Goal: Task Accomplishment & Management: Use online tool/utility

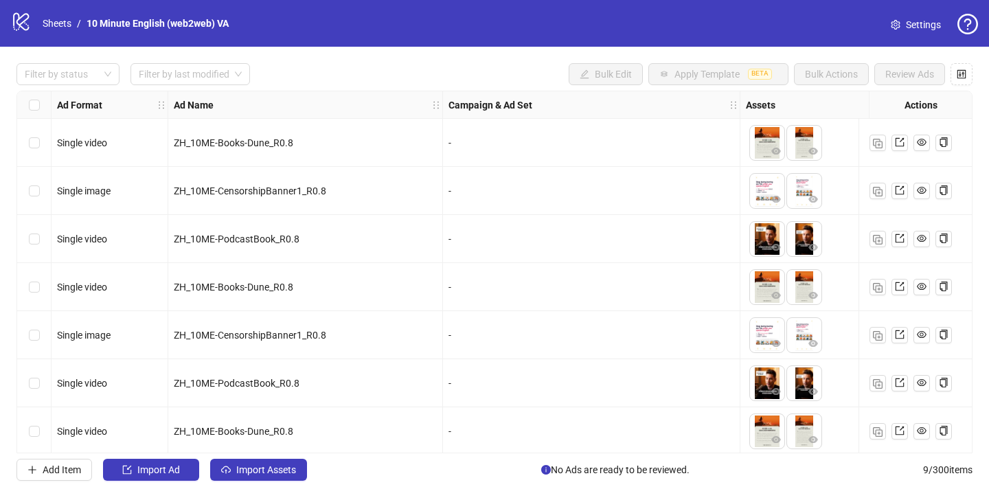
scroll to position [104, 0]
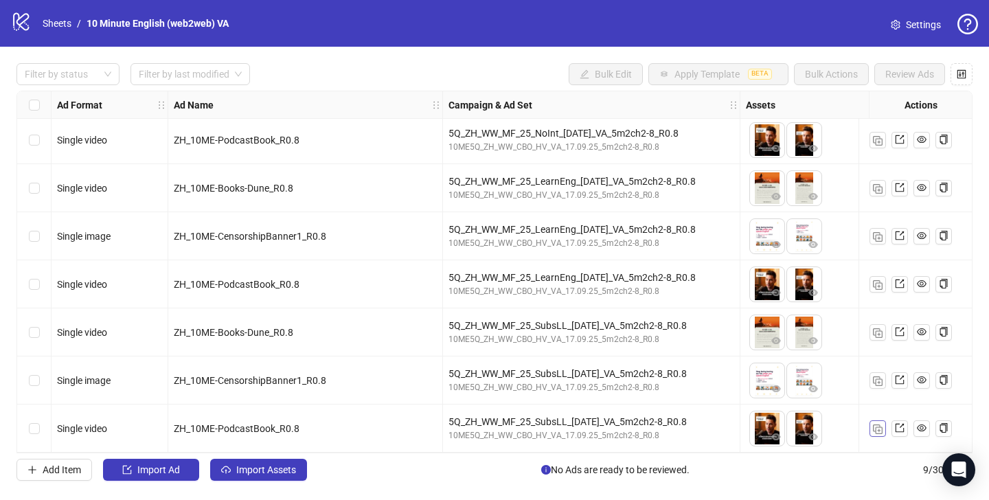
click at [876, 424] on img "button" at bounding box center [878, 429] width 10 height 10
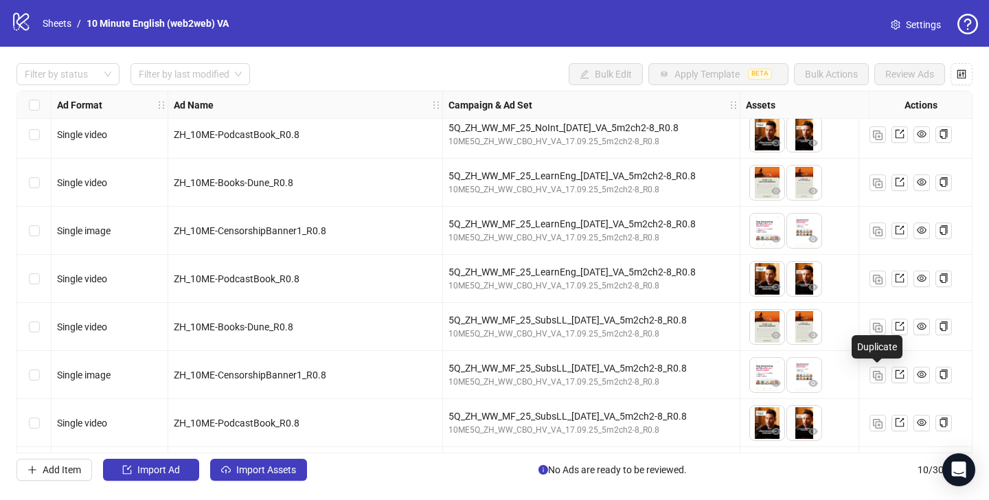
scroll to position [152, 0]
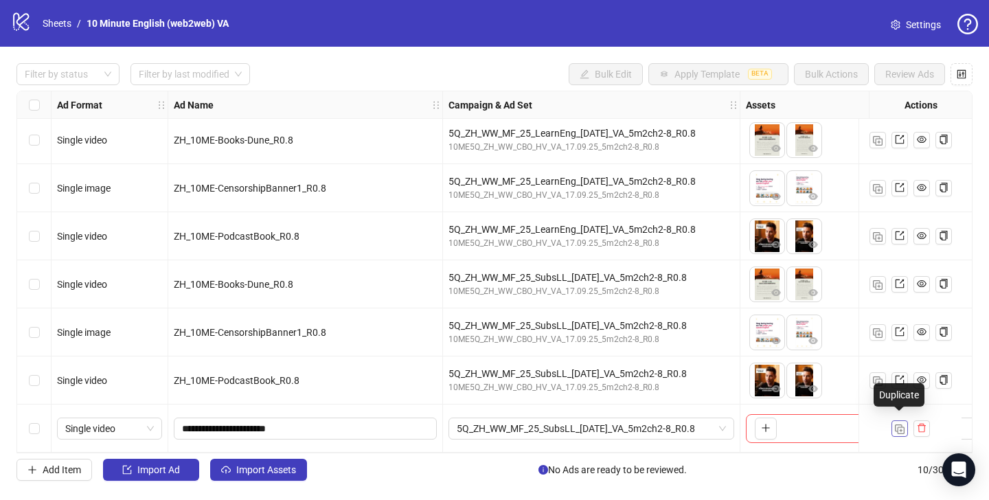
click at [898, 424] on img "button" at bounding box center [900, 429] width 10 height 10
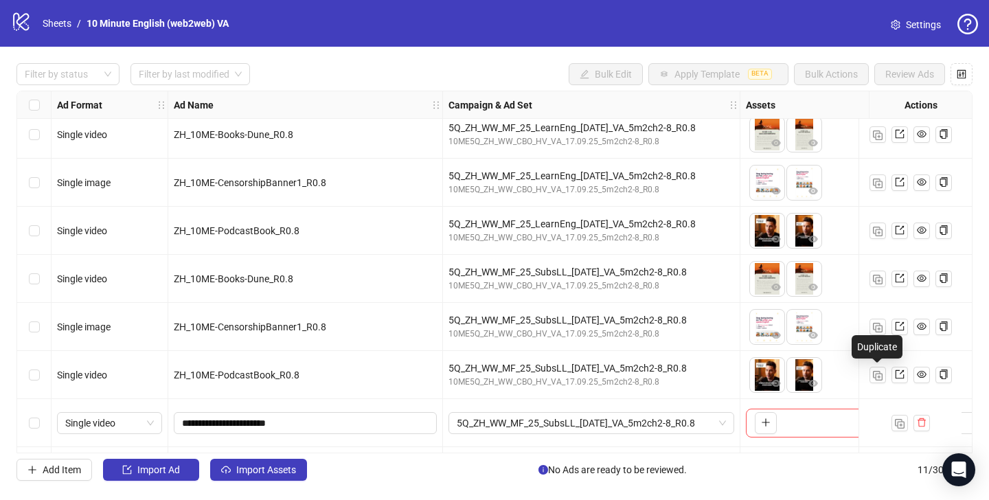
scroll to position [201, 0]
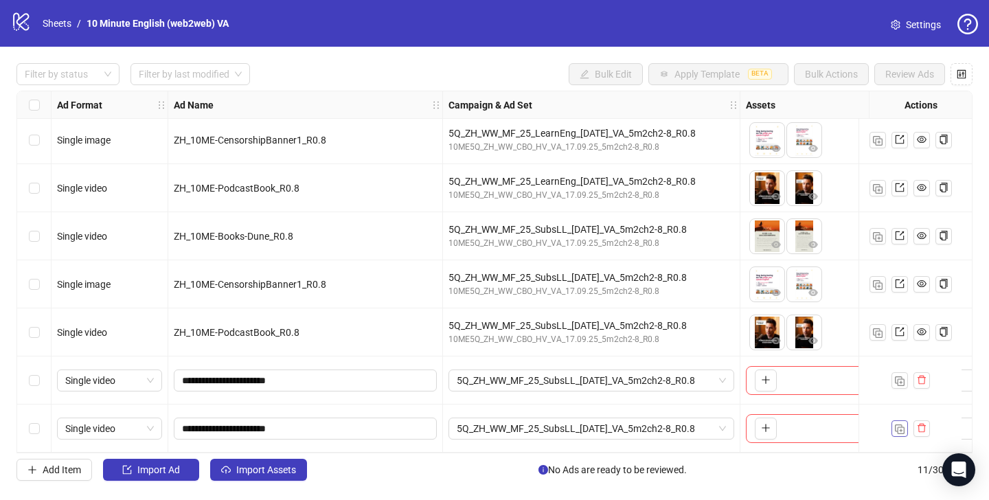
click at [900, 424] on img "button" at bounding box center [900, 429] width 10 height 10
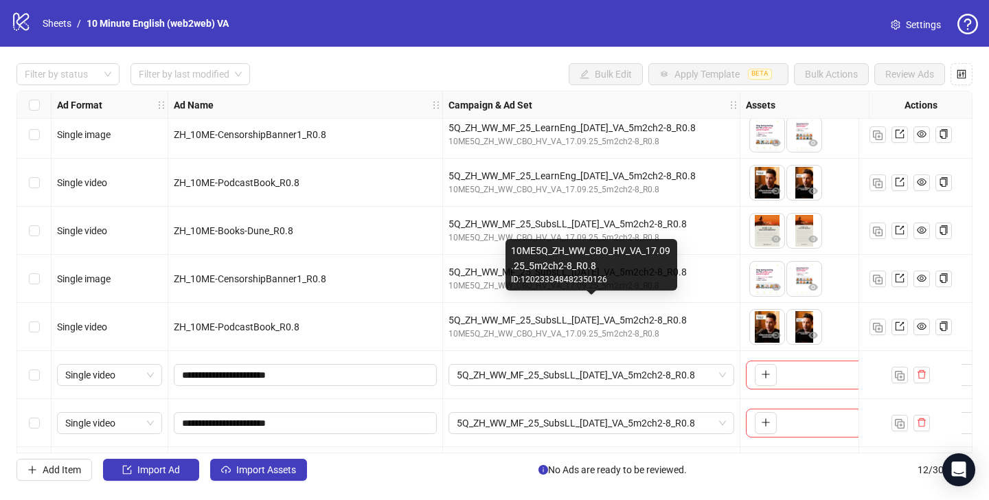
scroll to position [249, 0]
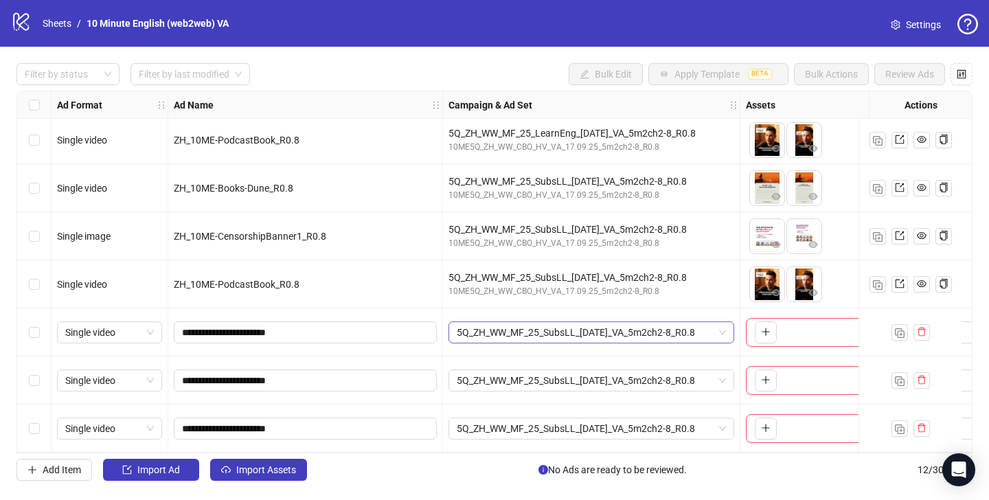
click at [569, 323] on span "5Q_ZH_WW_MF_25_SubsLL_[DATE]_VA_5m2ch2-8_R0.8" at bounding box center [591, 332] width 269 height 21
click at [629, 332] on span "5Q_ZH_WW_MF_25_SubsLL_[DATE]_VA_5m2ch2-8_R0.8" at bounding box center [591, 332] width 269 height 21
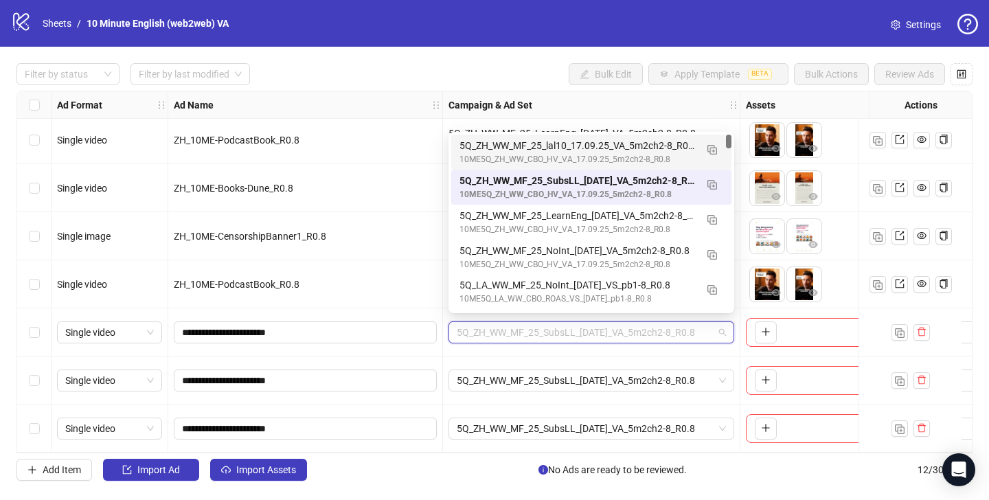
scroll to position [246, 0]
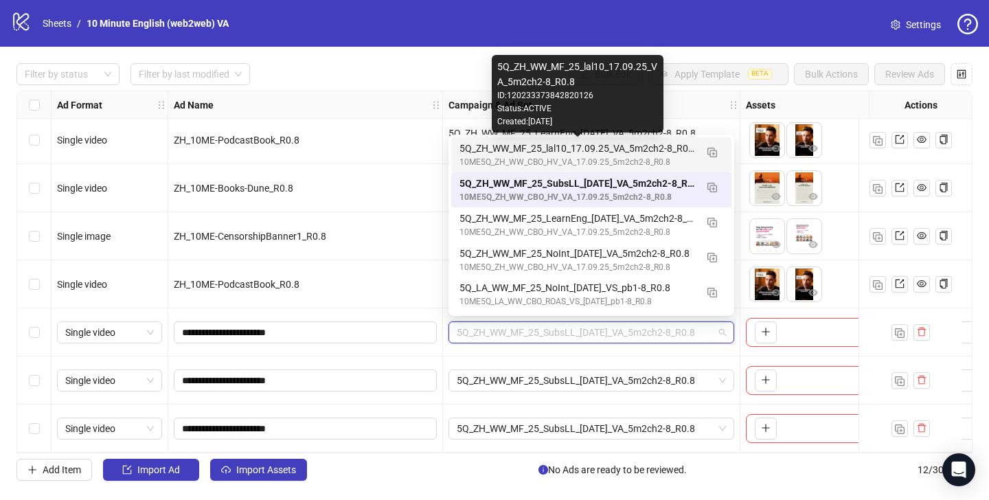
click at [611, 149] on div "5Q_ZH_WW_MF_25_lal10_17.09.25_VA_5m2ch2-8_R0.8" at bounding box center [577, 148] width 236 height 15
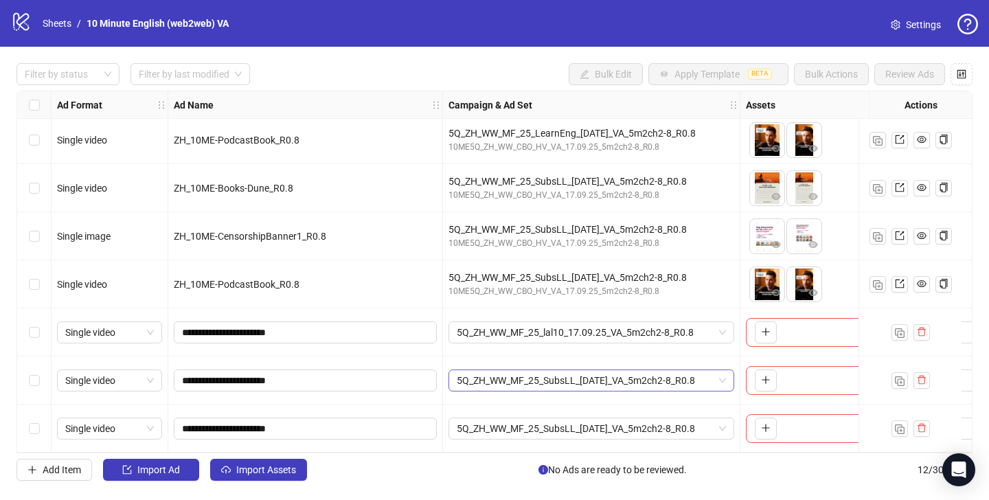
click at [612, 377] on span "5Q_ZH_WW_MF_25_SubsLL_[DATE]_VA_5m2ch2-8_R0.8" at bounding box center [591, 380] width 269 height 21
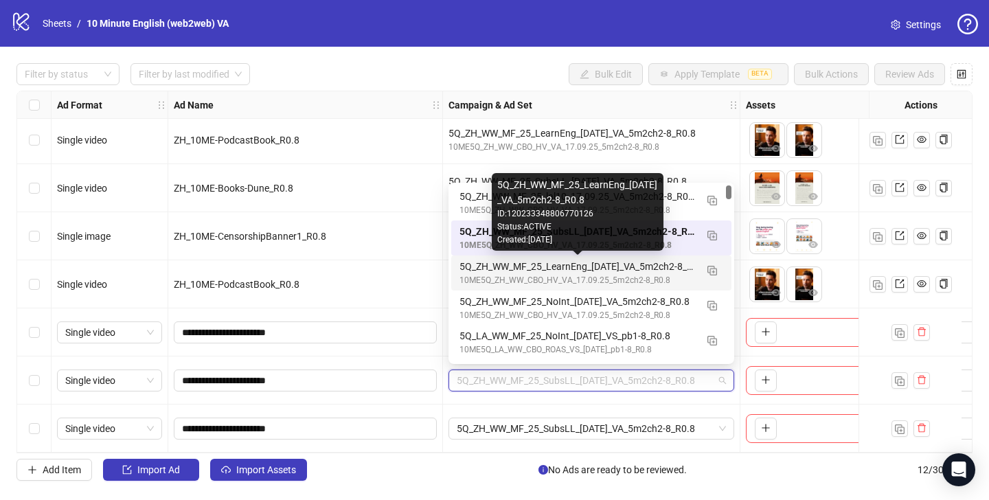
click at [609, 270] on div "5Q_ZH_WW_MF_25_LearnEng_[DATE]_VA_5m2ch2-8_R0.8" at bounding box center [577, 266] width 236 height 15
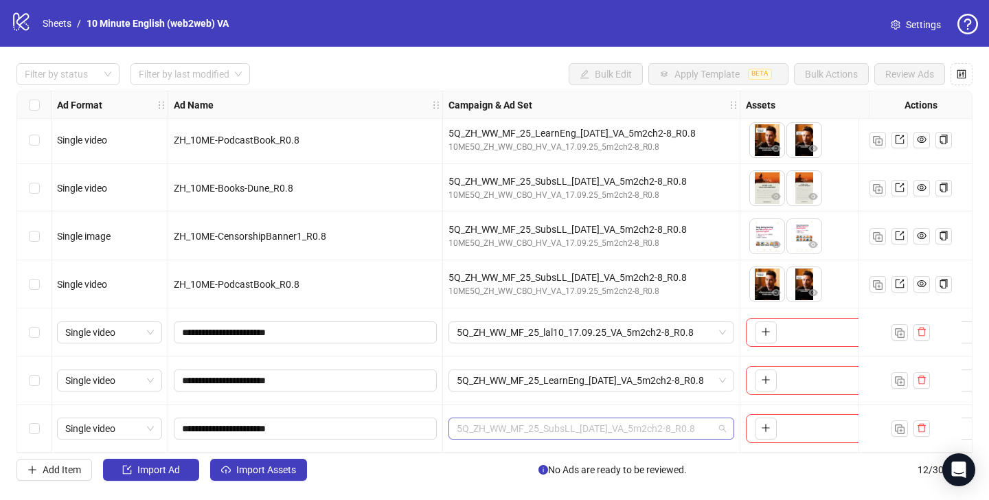
click at [608, 429] on span "5Q_ZH_WW_MF_25_SubsLL_[DATE]_VA_5m2ch2-8_R0.8" at bounding box center [591, 428] width 269 height 21
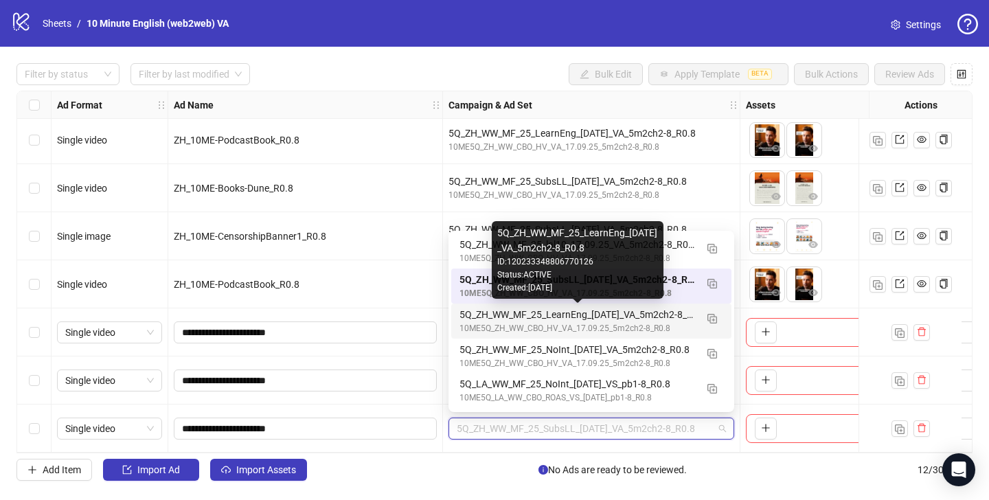
click at [569, 314] on div "5Q_ZH_WW_MF_25_LearnEng_[DATE]_VA_5m2ch2-8_R0.8" at bounding box center [577, 314] width 236 height 15
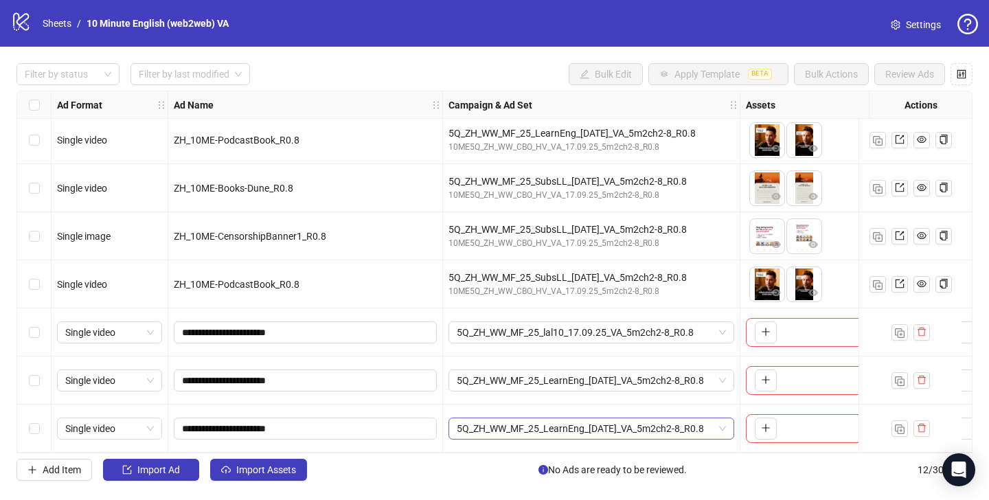
click at [619, 431] on span "5Q_ZH_WW_MF_25_LearnEng_[DATE]_VA_5m2ch2-8_R0.8" at bounding box center [591, 428] width 269 height 21
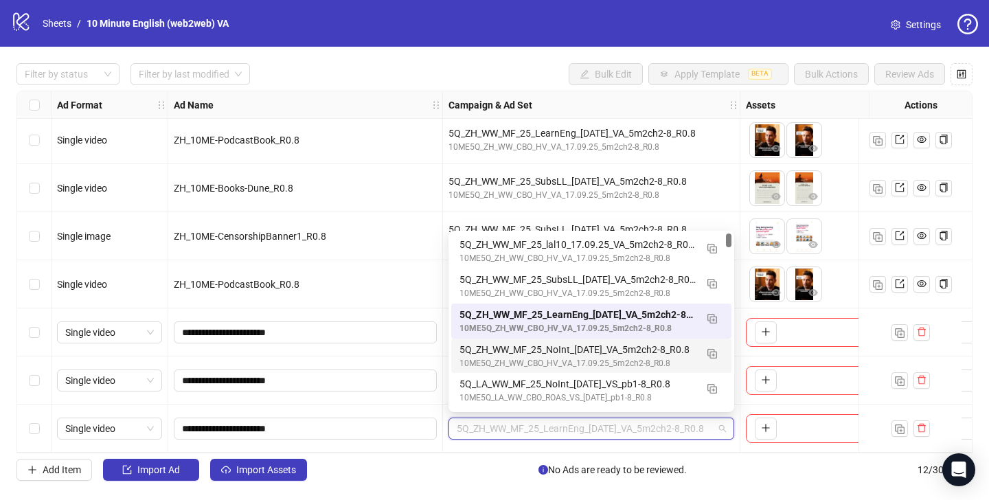
click at [605, 349] on div "5Q_ZH_WW_MF_25_NoInt_[DATE]_VA_5m2ch2-8_R0.8" at bounding box center [577, 349] width 236 height 15
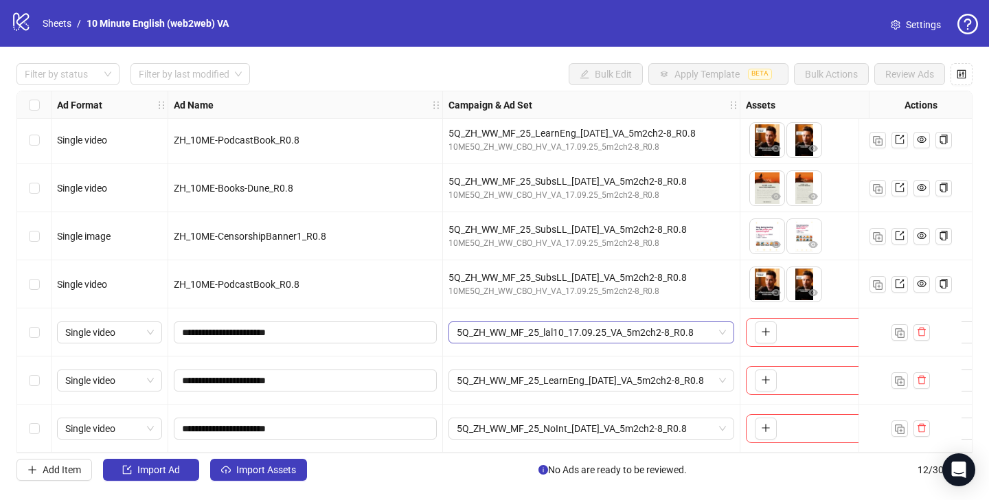
click at [633, 322] on span "5Q_ZH_WW_MF_25_lal10_17.09.25_VA_5m2ch2-8_R0.8" at bounding box center [591, 332] width 269 height 21
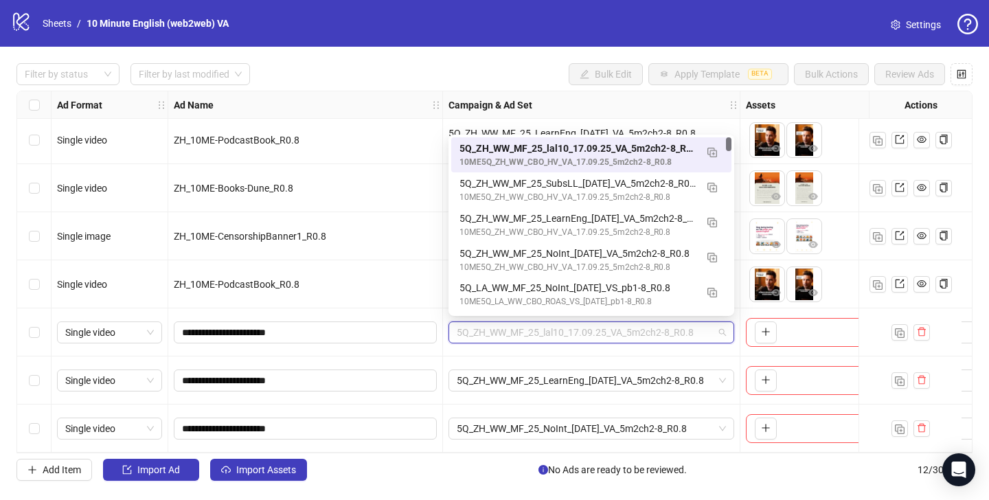
click at [633, 328] on span "5Q_ZH_WW_MF_25_lal10_17.09.25_VA_5m2ch2-8_R0.8" at bounding box center [591, 332] width 269 height 21
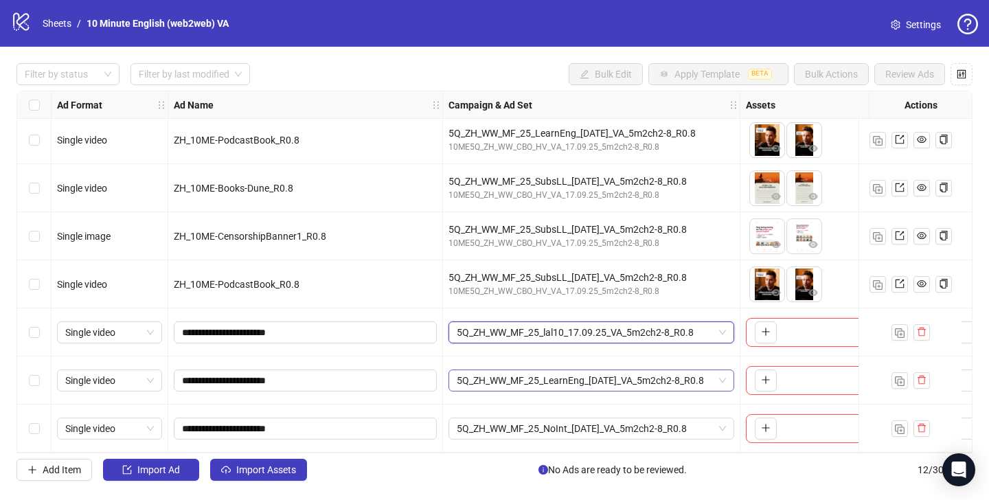
click at [600, 376] on span "5Q_ZH_WW_MF_25_LearnEng_[DATE]_VA_5m2ch2-8_R0.8" at bounding box center [591, 380] width 269 height 21
click at [627, 371] on span "5Q_ZH_WW_MF_25_LearnEng_[DATE]_VA_5m2ch2-8_R0.8" at bounding box center [591, 380] width 269 height 21
click at [623, 426] on span "5Q_ZH_WW_MF_25_NoInt_[DATE]_VA_5m2ch2-8_R0.8" at bounding box center [591, 428] width 269 height 21
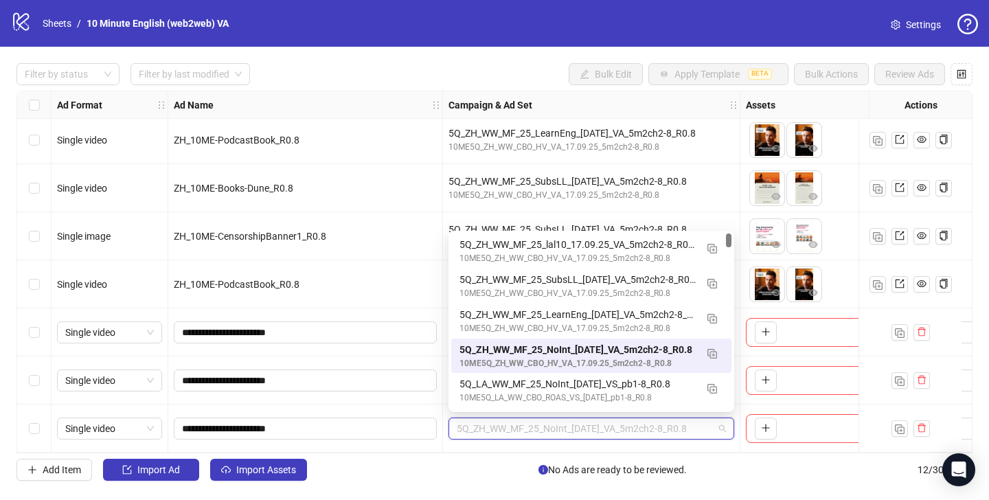
click at [439, 351] on div "**********" at bounding box center [305, 332] width 275 height 48
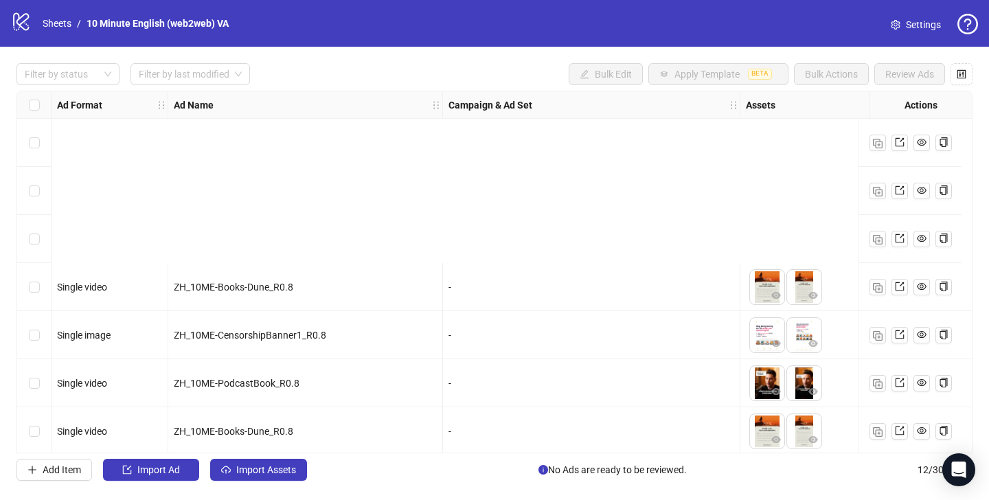
scroll to position [249, 0]
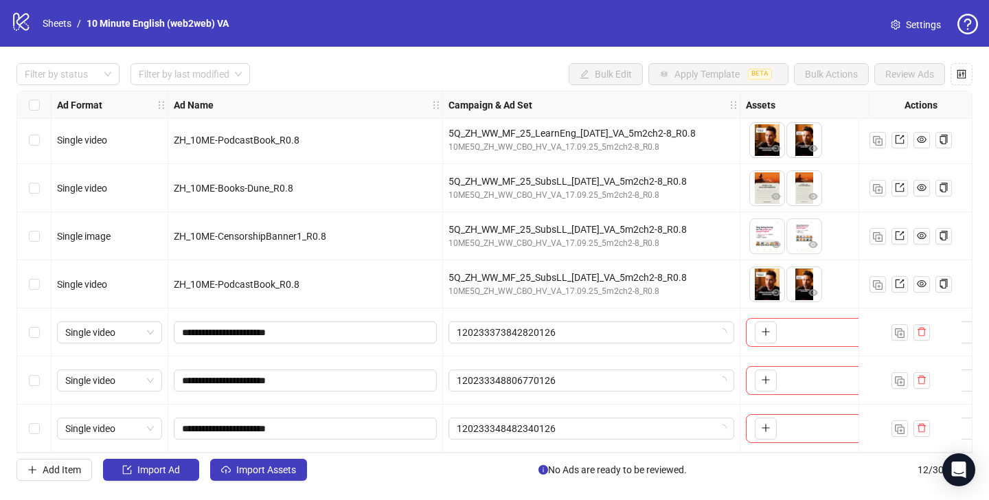
click at [38, 333] on label "Select row 10" at bounding box center [34, 332] width 11 height 15
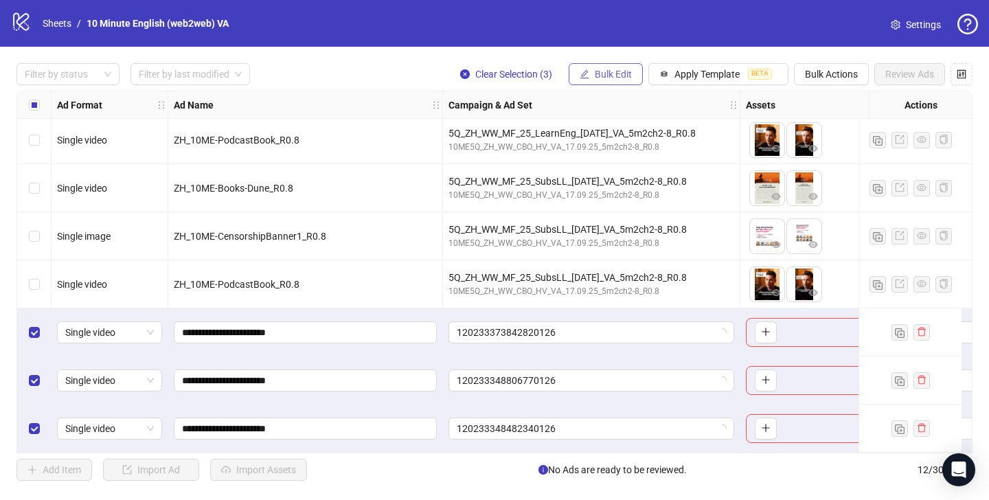
click at [611, 78] on span "Bulk Edit" at bounding box center [613, 74] width 37 height 11
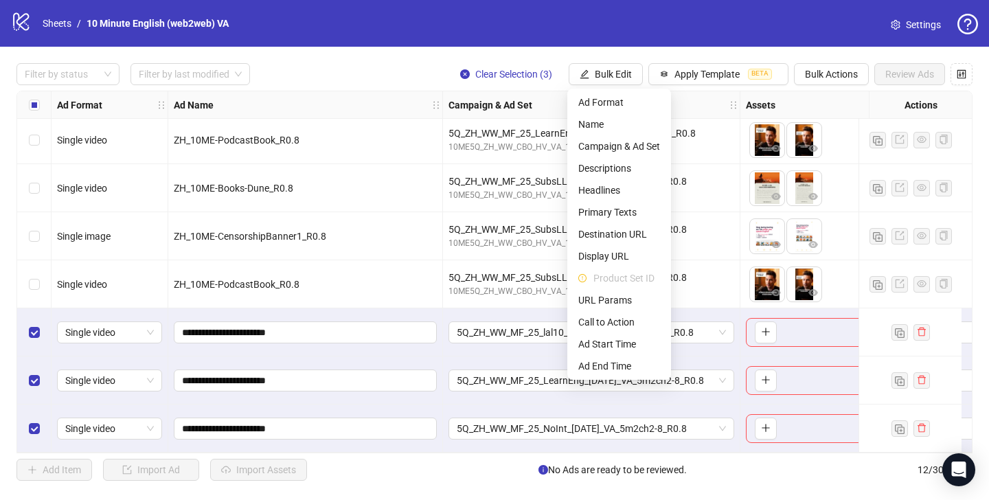
click at [610, 58] on div "Filter by status Filter by last modified Clear Selection (3) Bulk Edit Apply Te…" at bounding box center [494, 272] width 989 height 451
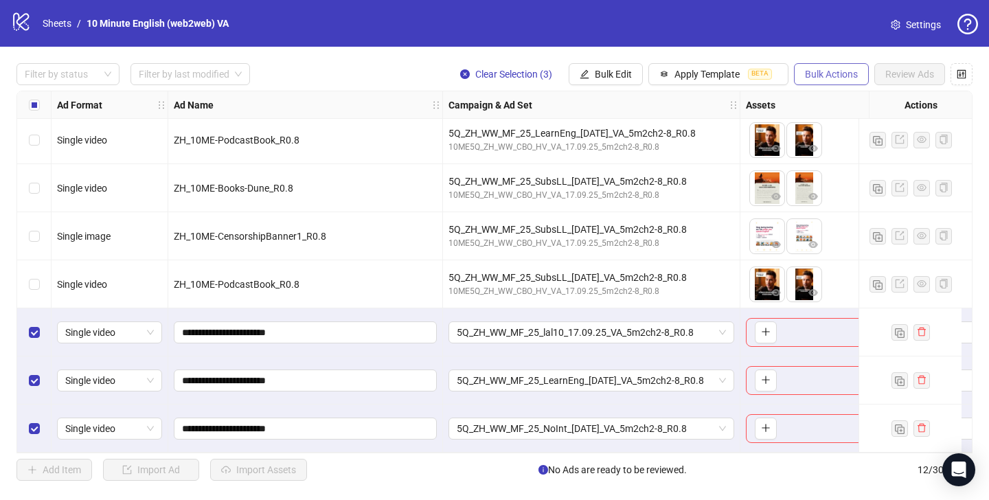
click at [816, 65] on button "Bulk Actions" at bounding box center [831, 74] width 75 height 22
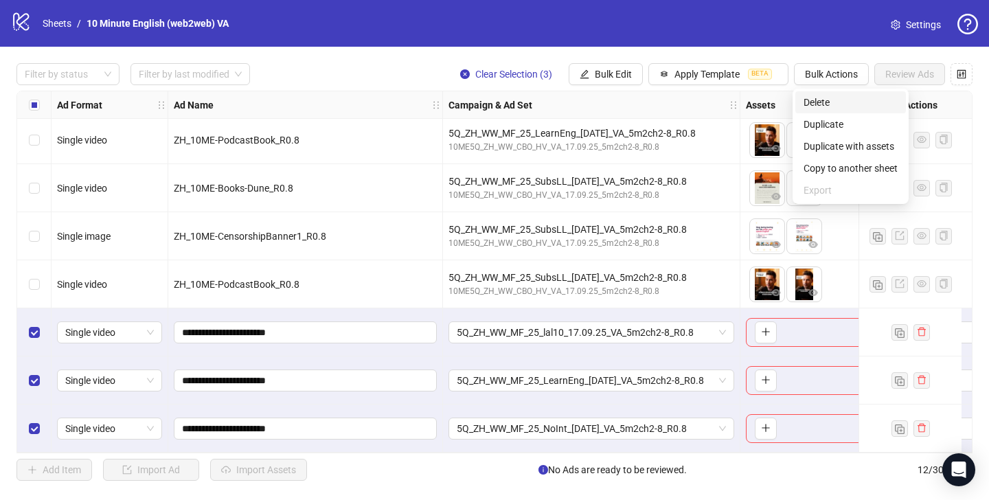
click at [826, 103] on span "Delete" at bounding box center [851, 102] width 94 height 15
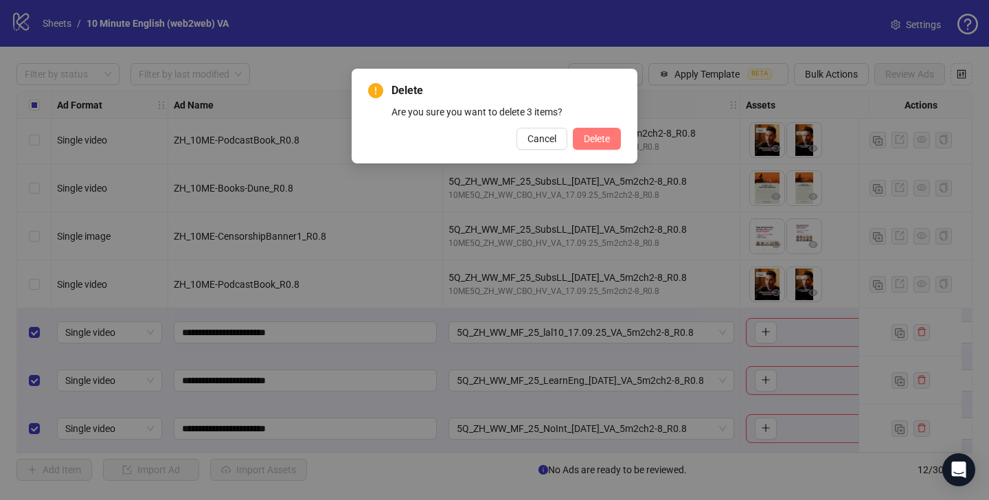
click at [610, 135] on button "Delete" at bounding box center [597, 139] width 48 height 22
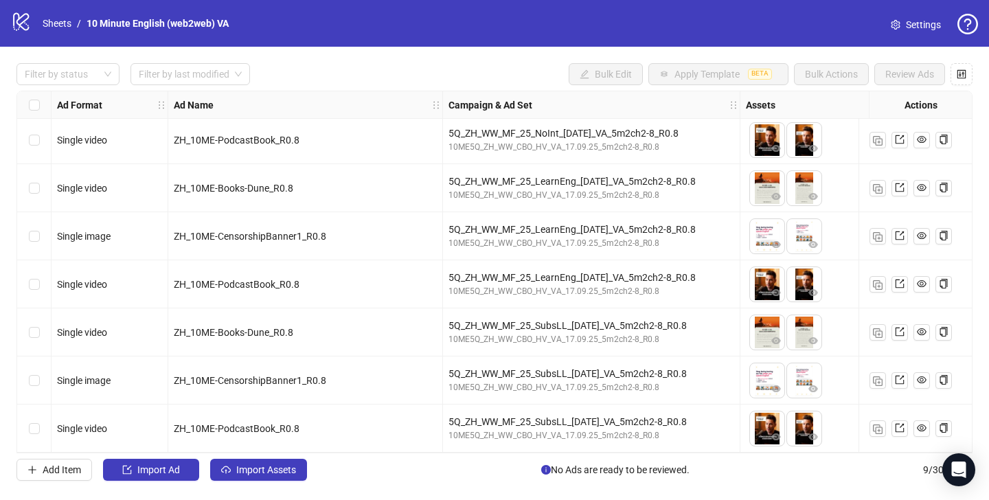
click at [26, 133] on div "Select row 3" at bounding box center [34, 140] width 34 height 48
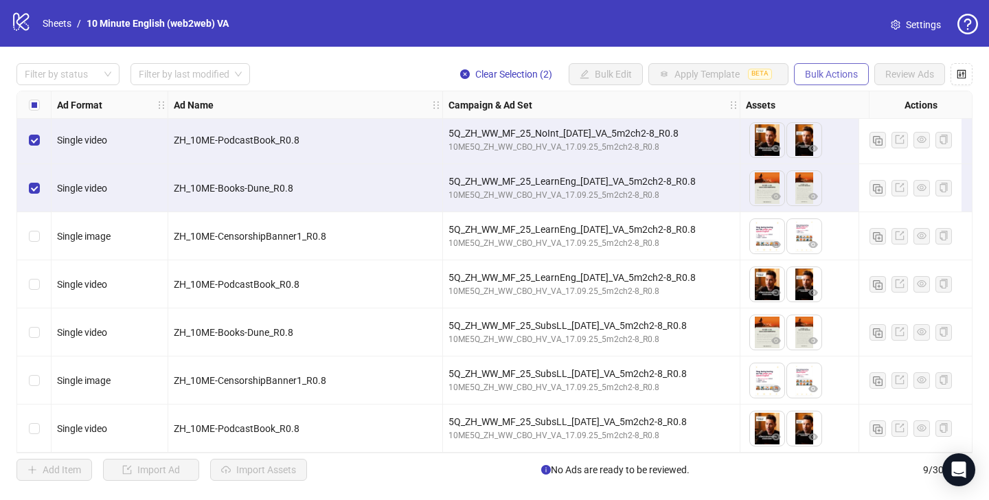
click at [812, 75] on span "Bulk Actions" at bounding box center [831, 74] width 53 height 11
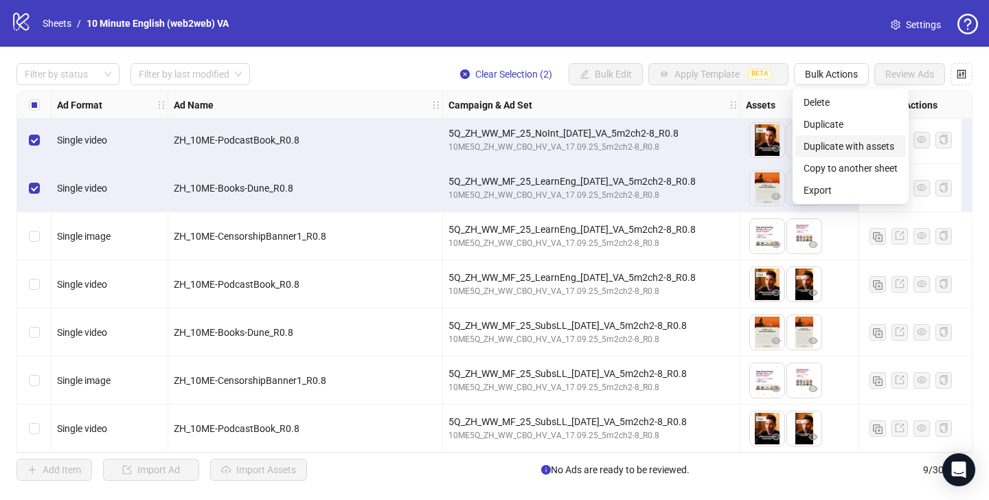
click at [861, 141] on span "Duplicate with assets" at bounding box center [851, 146] width 94 height 15
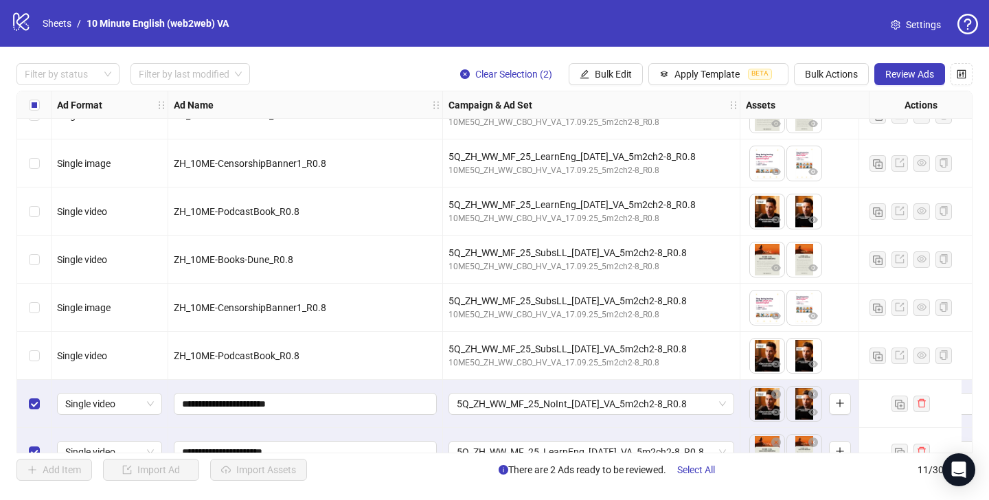
scroll to position [201, 0]
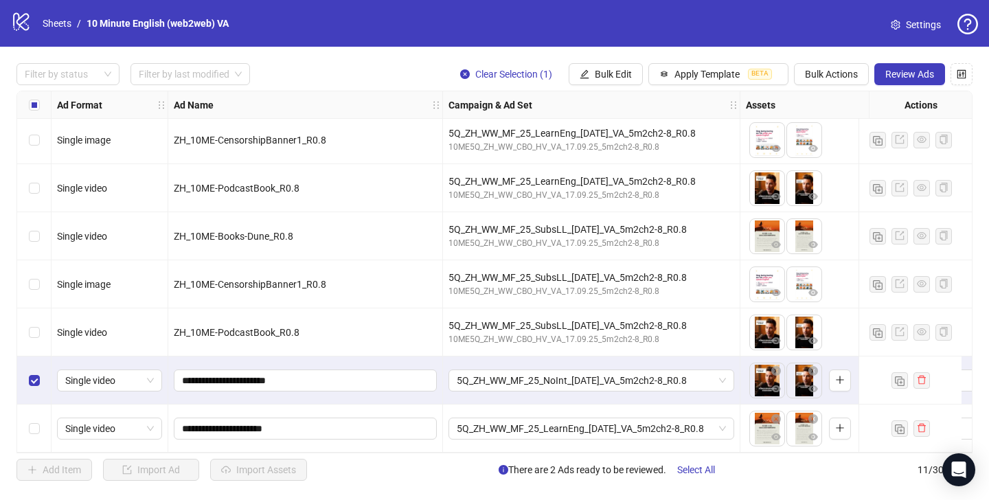
click at [26, 374] on div "Select row 10" at bounding box center [34, 380] width 34 height 48
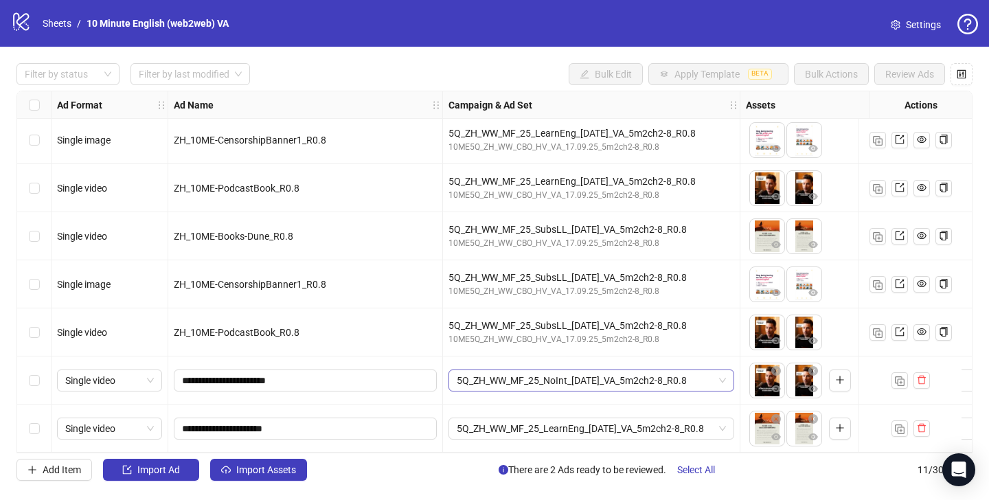
click at [528, 374] on span "5Q_ZH_WW_MF_25_NoInt_[DATE]_VA_5m2ch2-8_R0.8" at bounding box center [591, 380] width 269 height 21
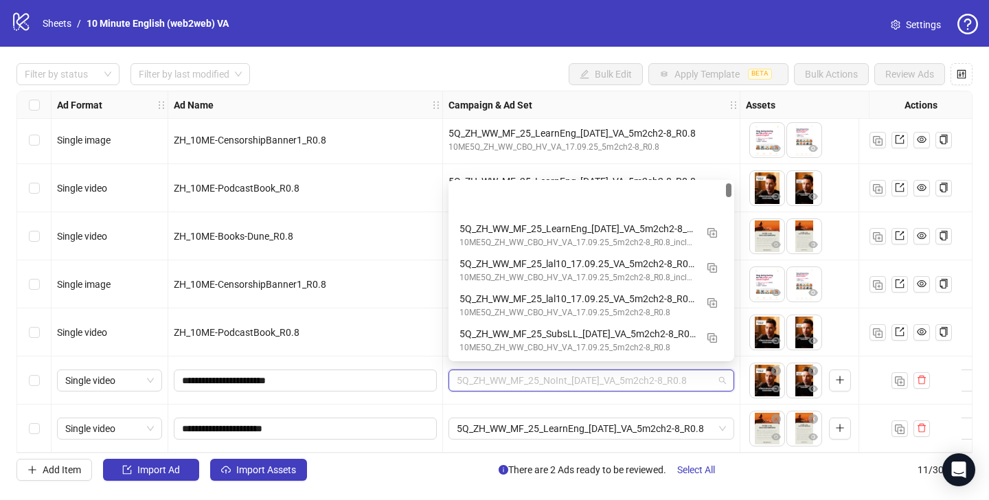
scroll to position [69, 0]
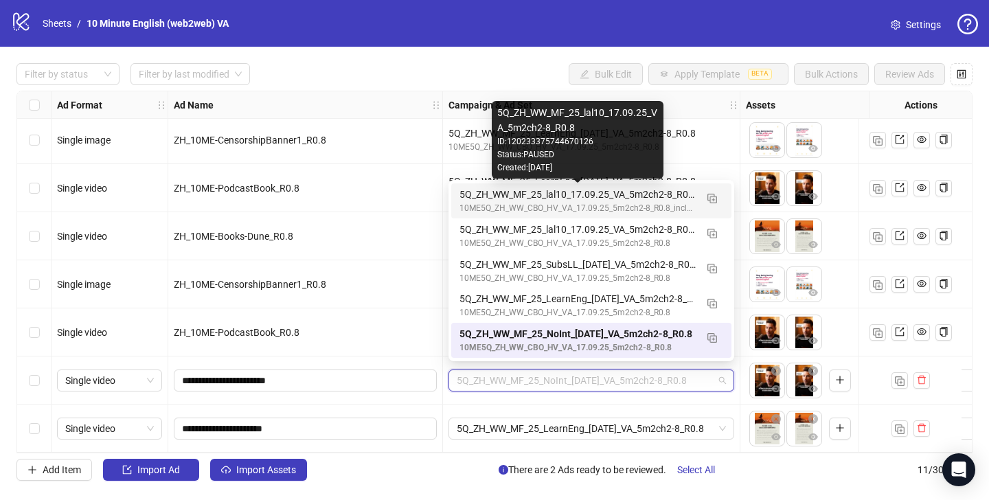
click at [484, 192] on div "5Q_ZH_WW_MF_25_lal10_17.09.25_VA_5m2ch2-8_R0.8" at bounding box center [577, 194] width 236 height 15
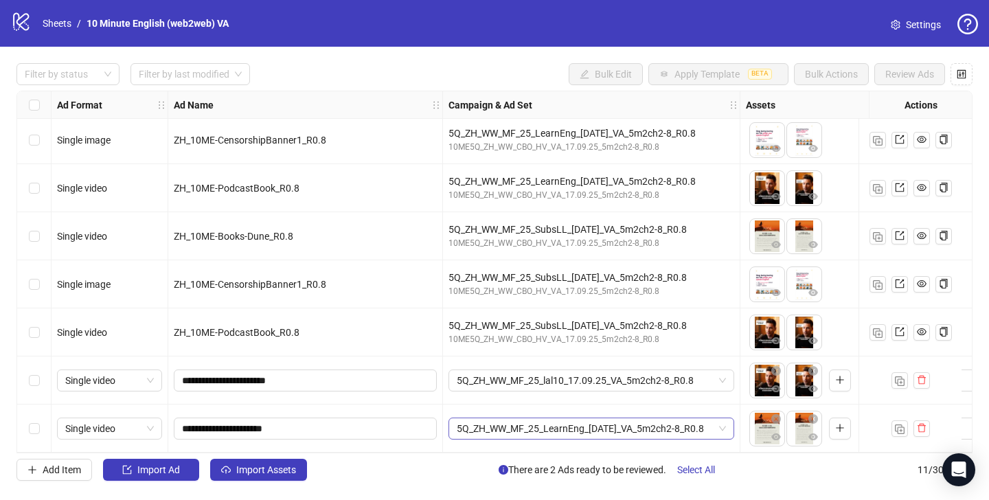
click at [549, 420] on span "5Q_ZH_WW_MF_25_LearnEng_[DATE]_VA_5m2ch2-8_R0.8" at bounding box center [591, 428] width 269 height 21
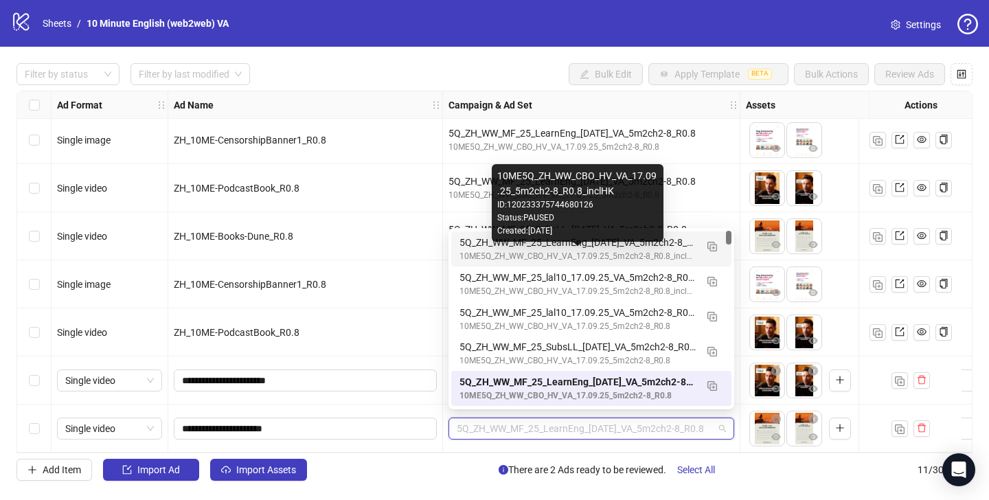
scroll to position [0, 0]
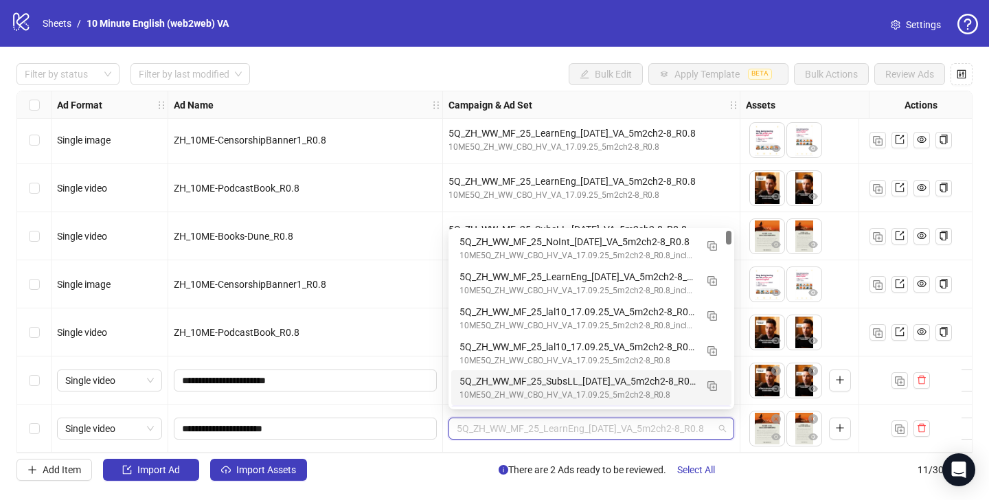
click at [404, 404] on div "**********" at bounding box center [305, 428] width 275 height 48
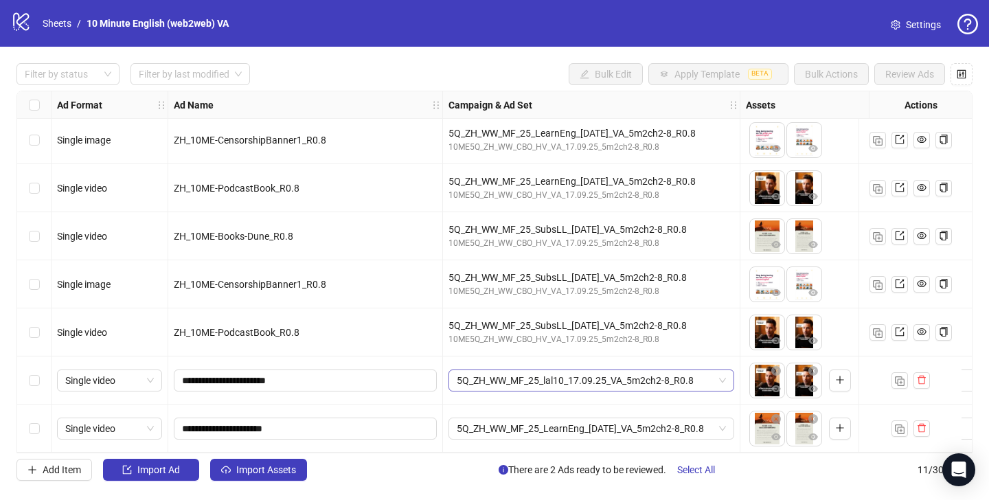
click at [564, 380] on span "5Q_ZH_WW_MF_25_lal10_17.09.25_VA_5m2ch2-8_R0.8" at bounding box center [591, 380] width 269 height 21
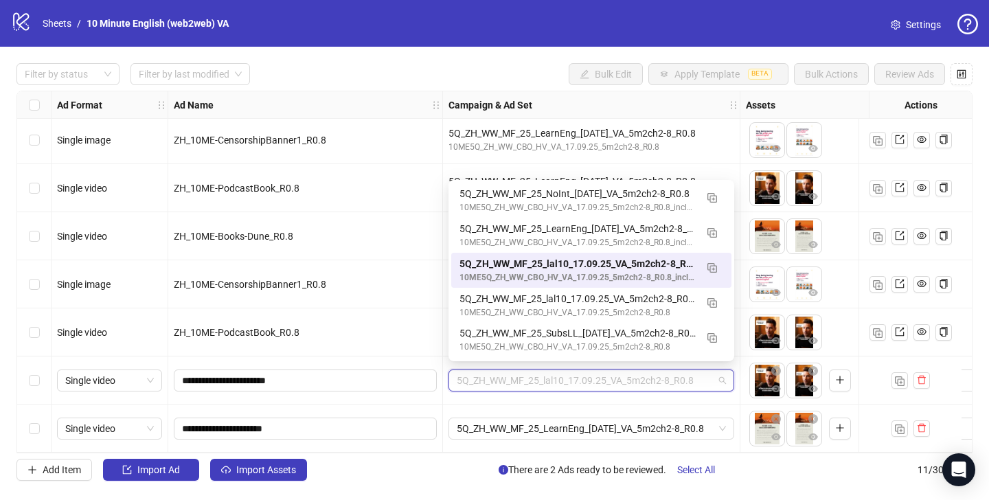
click at [464, 404] on div "5Q_ZH_WW_MF_25_LearnEng_[DATE]_VA_5m2ch2-8_R0.8" at bounding box center [591, 428] width 297 height 48
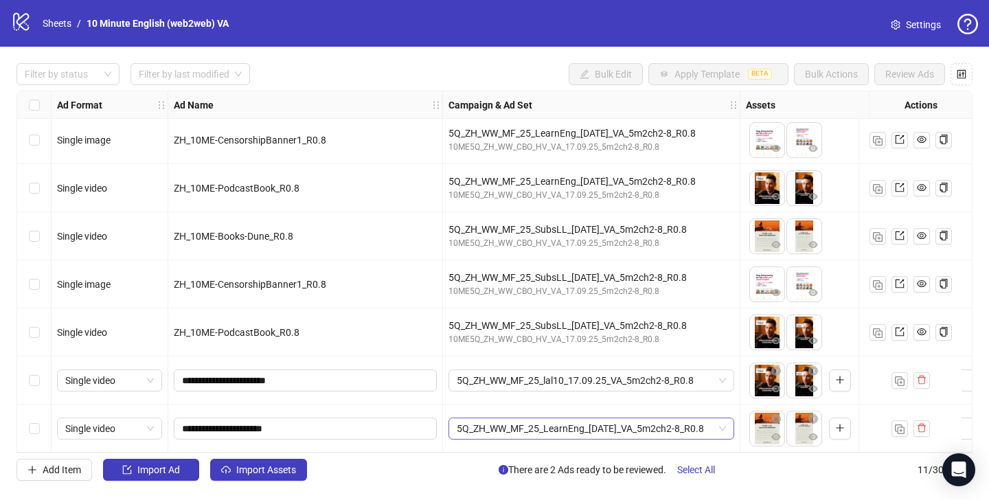
click at [529, 427] on span "5Q_ZH_WW_MF_25_LearnEng_[DATE]_VA_5m2ch2-8_R0.8" at bounding box center [591, 428] width 269 height 21
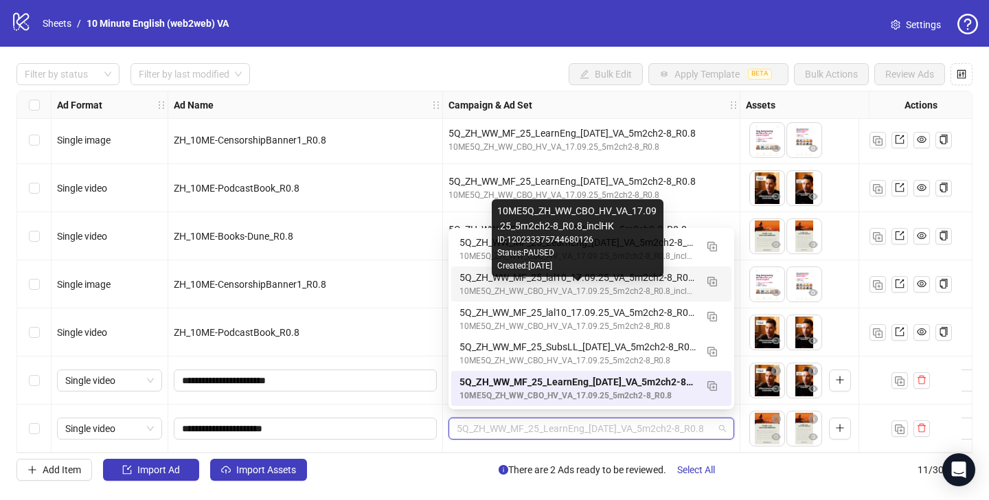
click at [585, 288] on div "10ME5Q_ZH_WW_CBO_HV_VA_17.09.25_5m2ch2-8_R0.8_inclHK" at bounding box center [577, 291] width 236 height 13
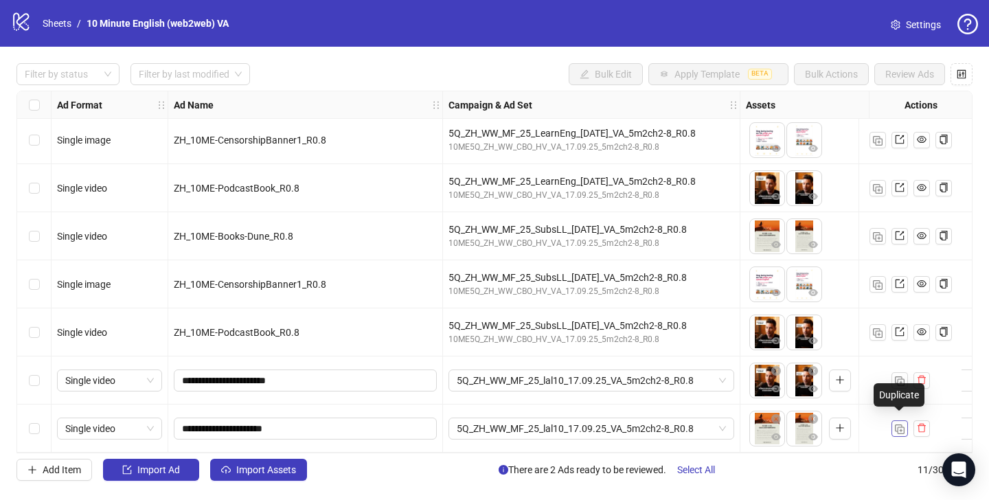
click at [906, 427] on button "button" at bounding box center [899, 428] width 16 height 16
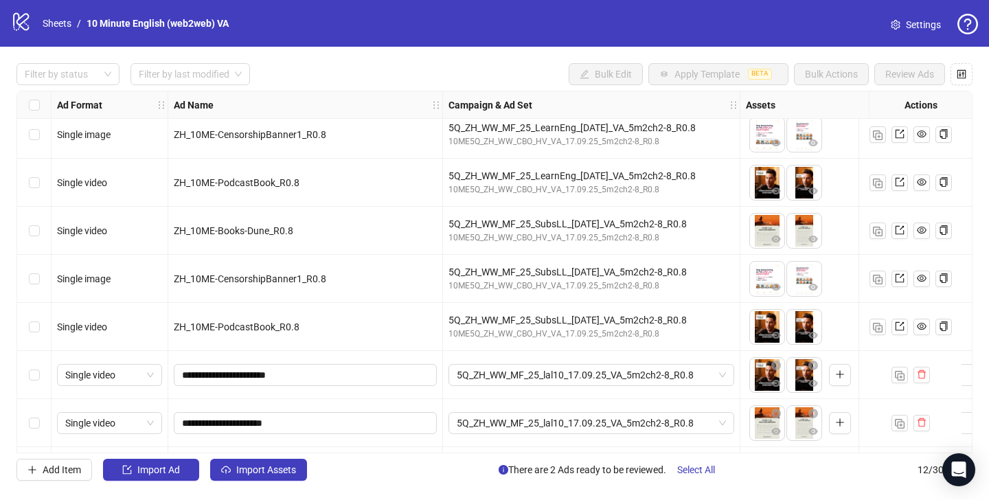
scroll to position [249, 0]
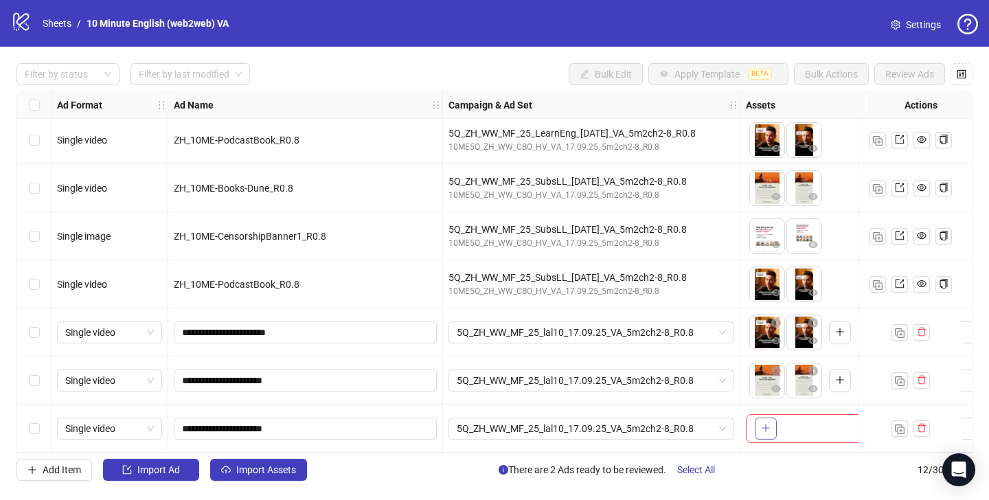
click at [771, 430] on button "button" at bounding box center [766, 429] width 22 height 22
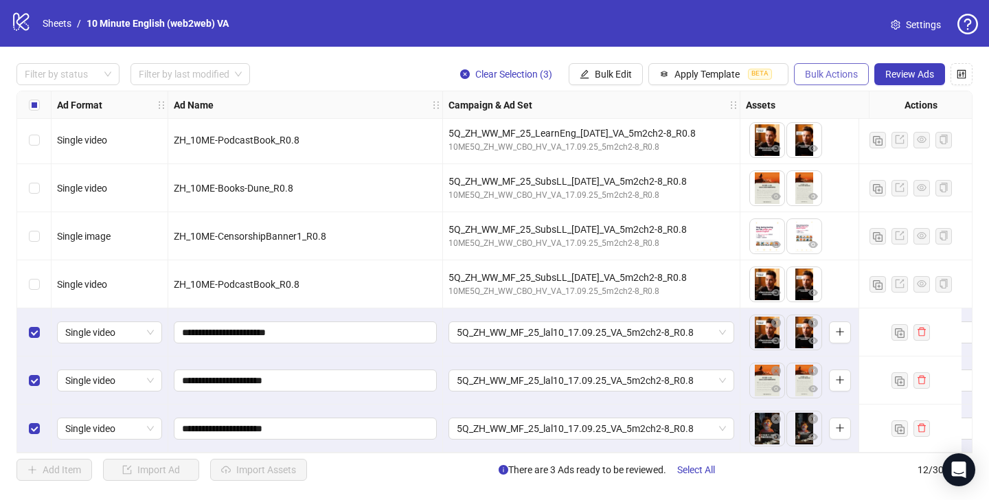
click at [818, 73] on span "Bulk Actions" at bounding box center [831, 74] width 53 height 11
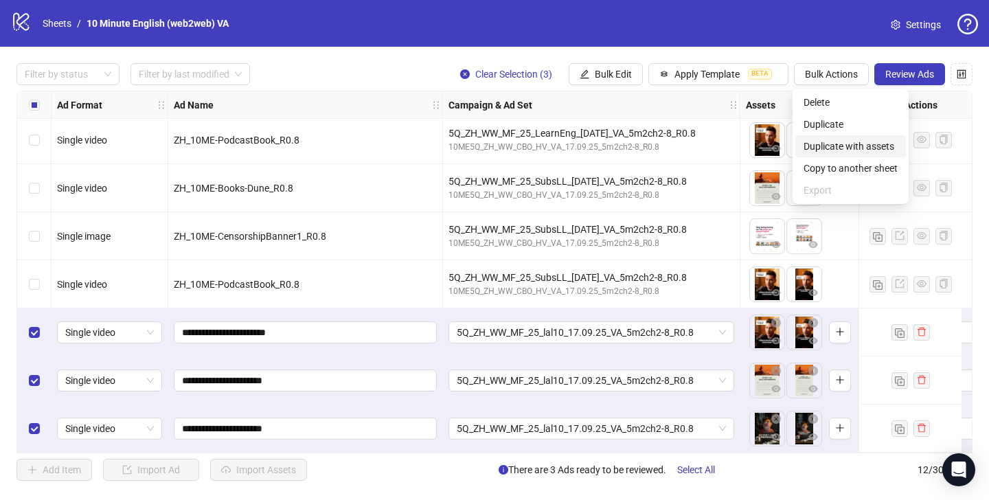
click at [843, 150] on span "Duplicate with assets" at bounding box center [851, 146] width 94 height 15
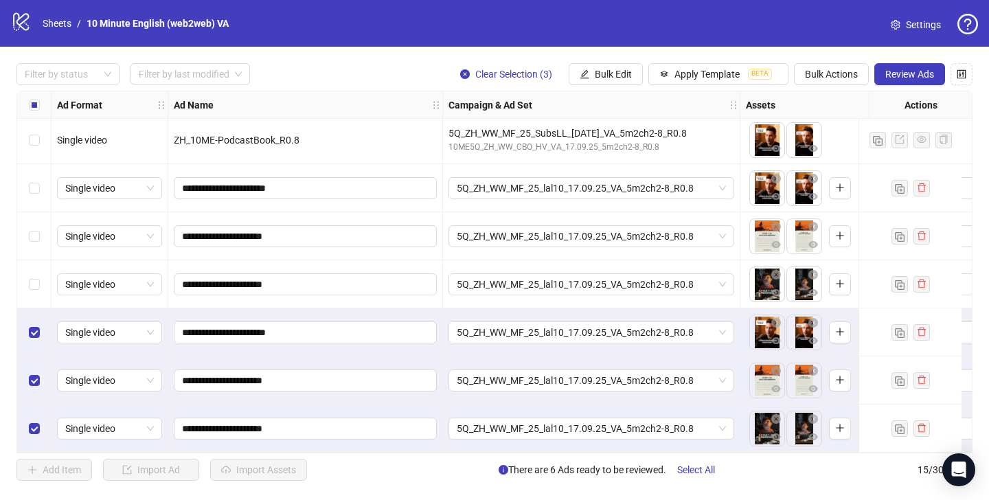
scroll to position [393, 0]
click at [602, 71] on span "Bulk Edit" at bounding box center [613, 74] width 37 height 11
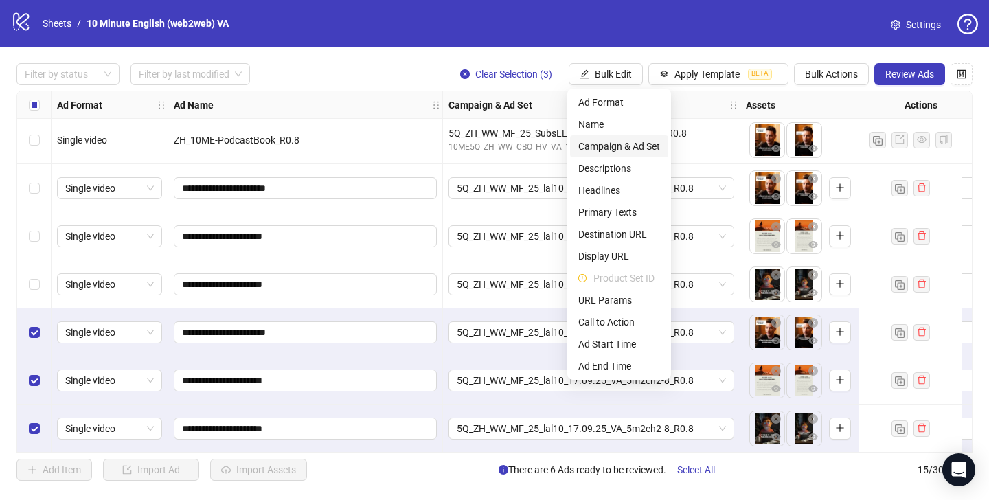
click at [630, 150] on span "Campaign & Ad Set" at bounding box center [619, 146] width 82 height 15
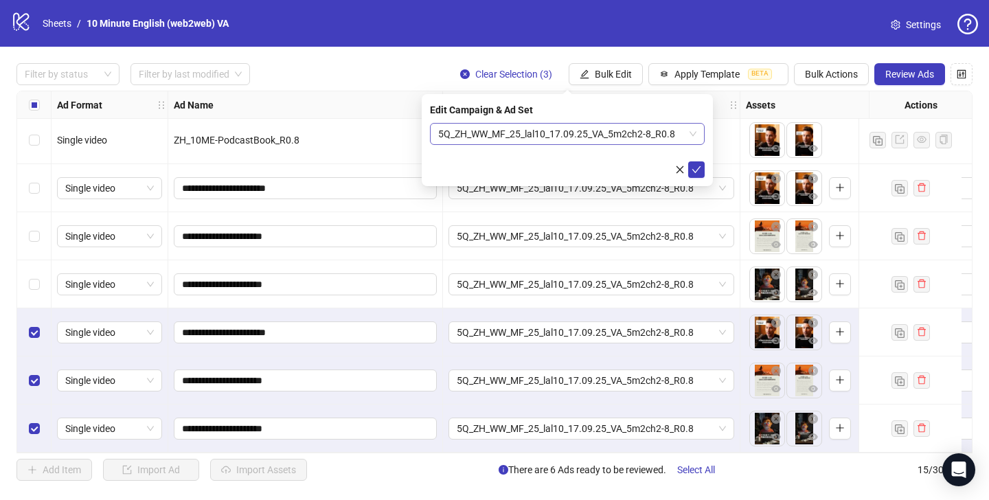
click at [611, 139] on span "5Q_ZH_WW_MF_25_lal10_17.09.25_VA_5m2ch2-8_R0.8" at bounding box center [567, 134] width 258 height 21
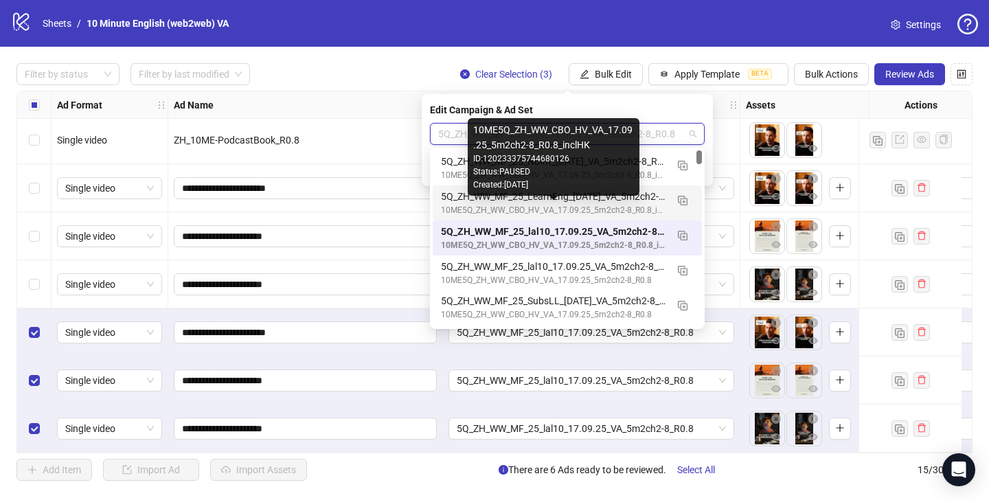
click at [597, 208] on div "10ME5Q_ZH_WW_CBO_HV_VA_17.09.25_5m2ch2-8_R0.8_inclHK" at bounding box center [553, 210] width 225 height 13
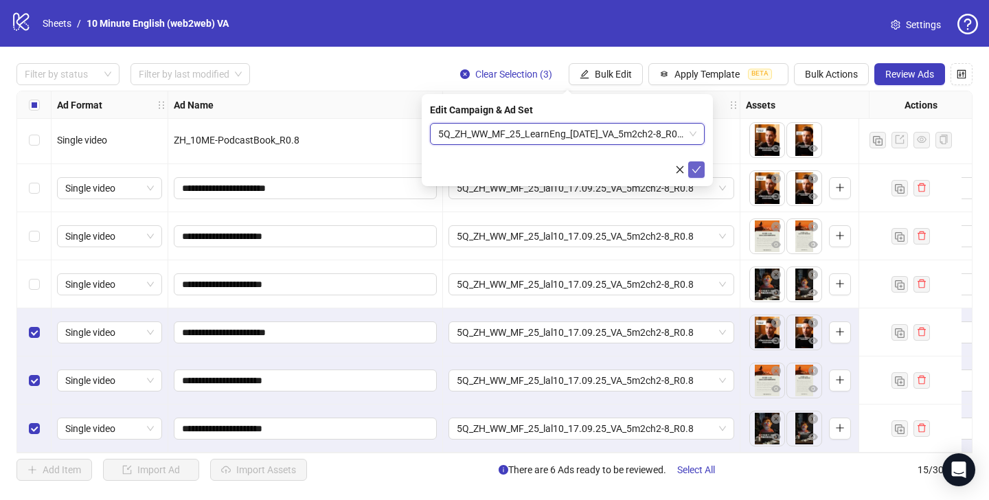
click at [700, 168] on icon "check" at bounding box center [697, 170] width 10 height 10
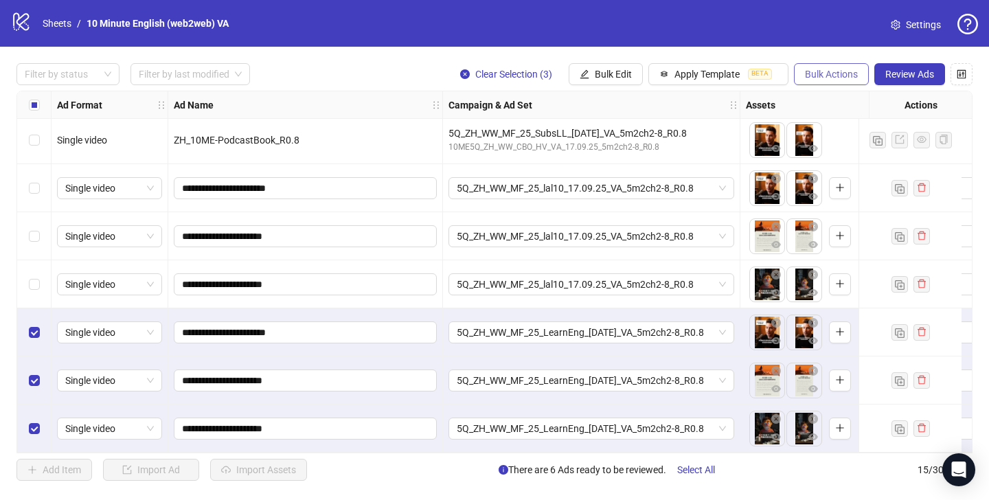
click at [819, 80] on button "Bulk Actions" at bounding box center [831, 74] width 75 height 22
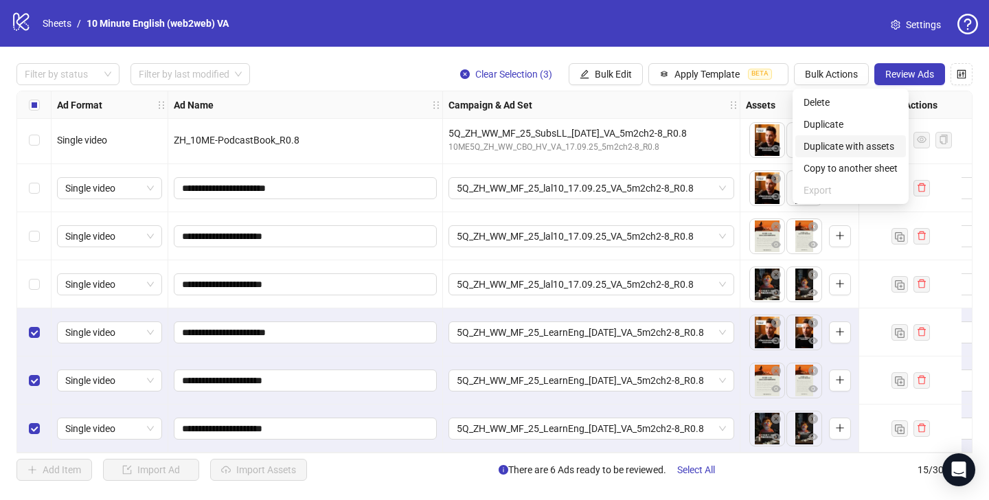
click at [845, 155] on li "Duplicate with assets" at bounding box center [850, 146] width 111 height 22
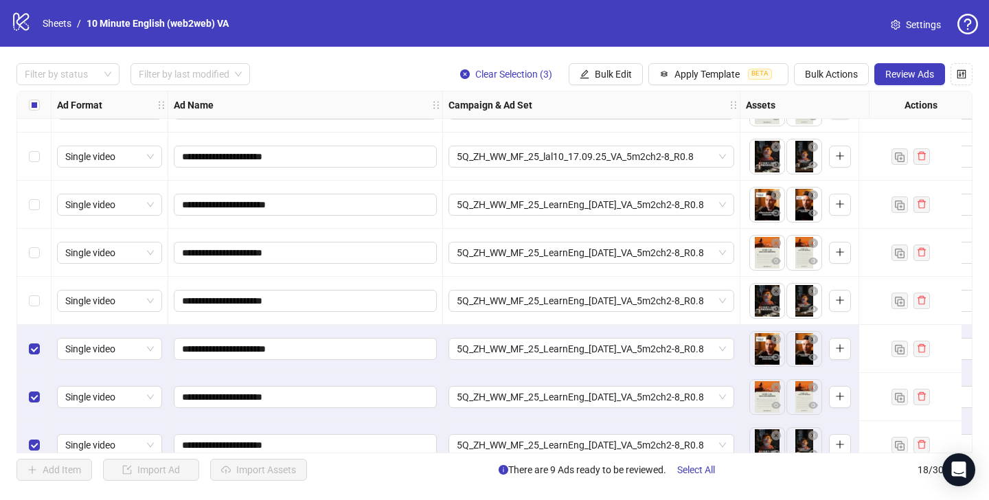
scroll to position [537, 0]
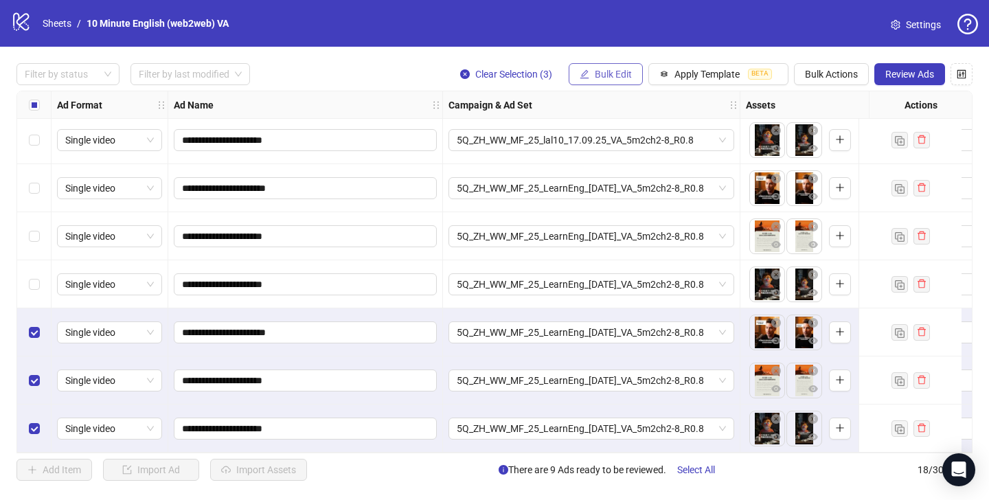
click at [625, 79] on span "Bulk Edit" at bounding box center [613, 74] width 37 height 11
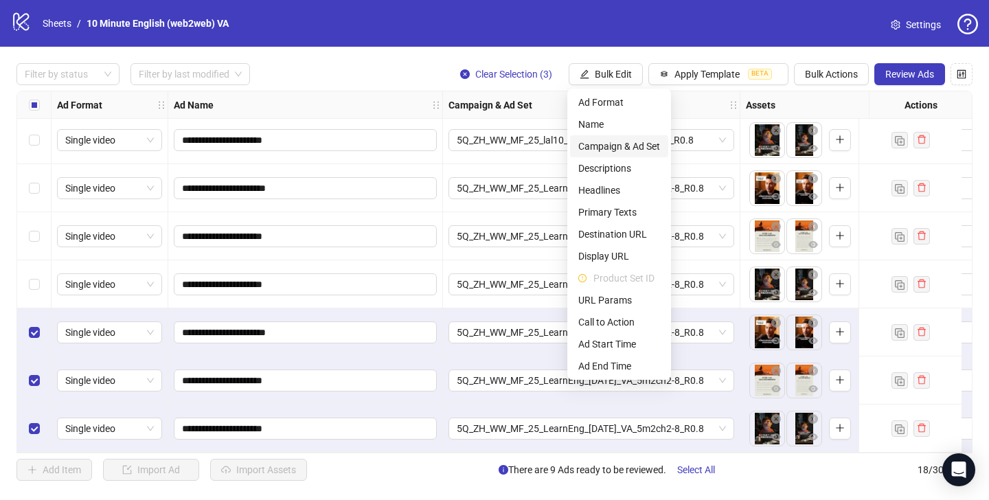
click at [643, 151] on span "Campaign & Ad Set" at bounding box center [619, 146] width 82 height 15
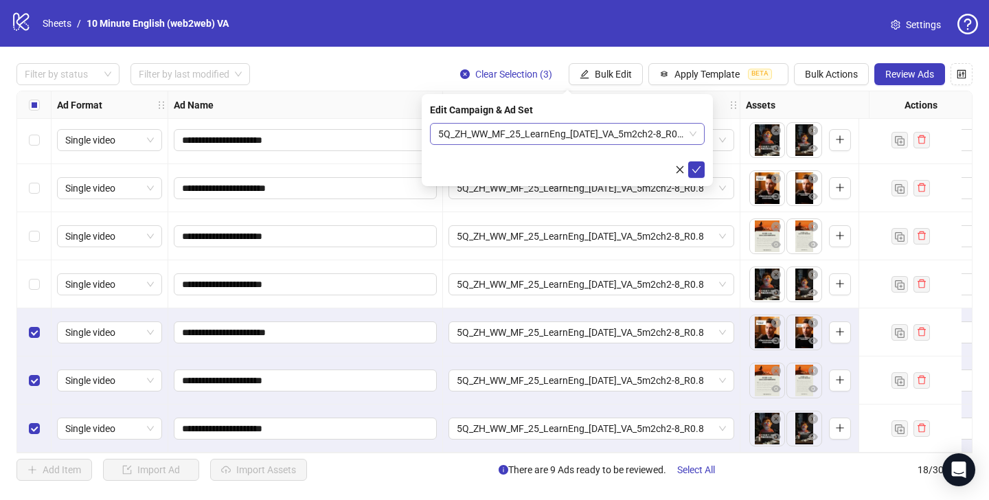
click at [642, 137] on span "5Q_ZH_WW_MF_25_LearnEng_[DATE]_VA_5m2ch2-8_R0.8" at bounding box center [567, 134] width 258 height 21
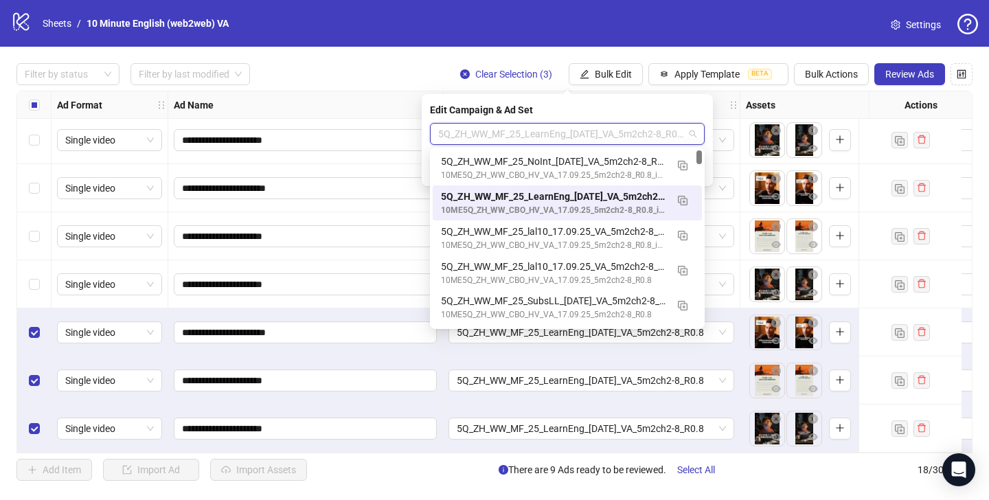
click at [642, 137] on span "5Q_ZH_WW_MF_25_LearnEng_[DATE]_VA_5m2ch2-8_R0.8" at bounding box center [567, 134] width 258 height 21
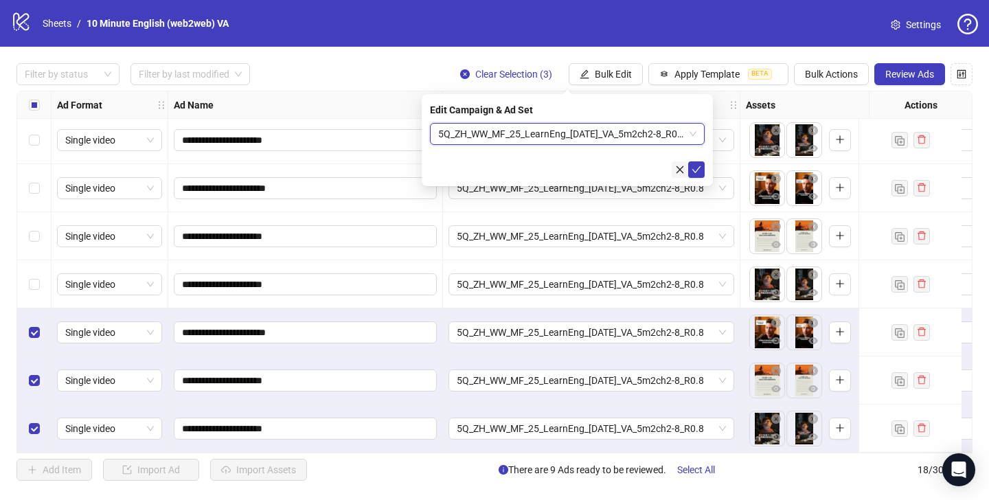
click at [679, 170] on icon "close" at bounding box center [680, 170] width 8 height 8
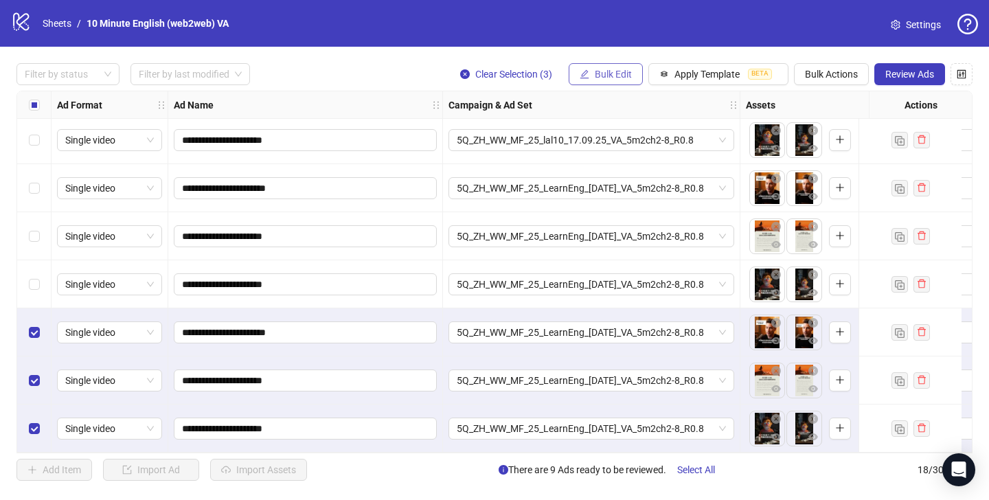
click at [611, 81] on button "Bulk Edit" at bounding box center [606, 74] width 74 height 22
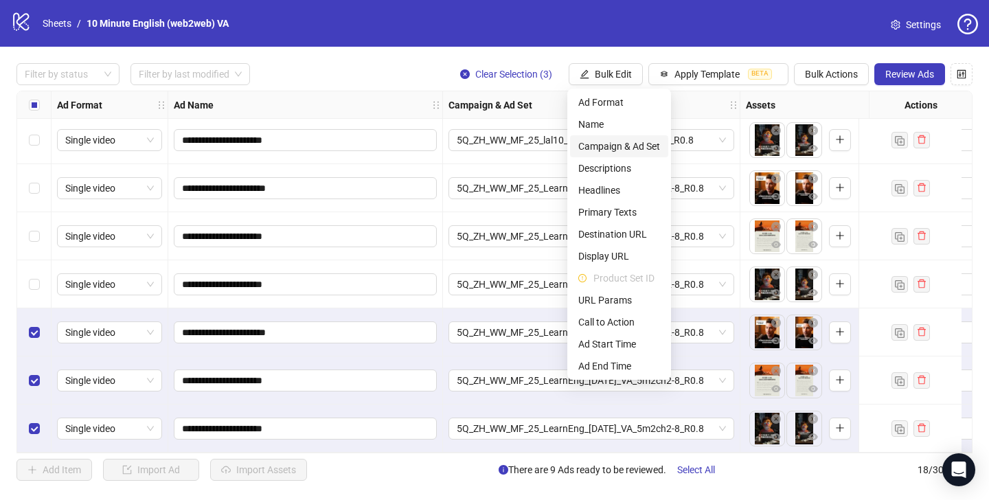
click at [641, 149] on span "Campaign & Ad Set" at bounding box center [619, 146] width 82 height 15
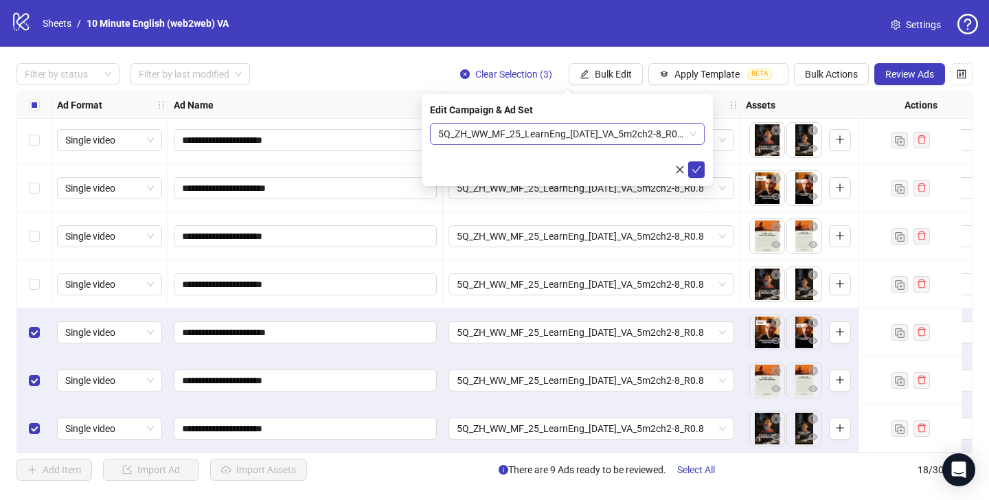
click at [646, 129] on span "5Q_ZH_WW_MF_25_LearnEng_[DATE]_VA_5m2ch2-8_R0.8" at bounding box center [567, 134] width 258 height 21
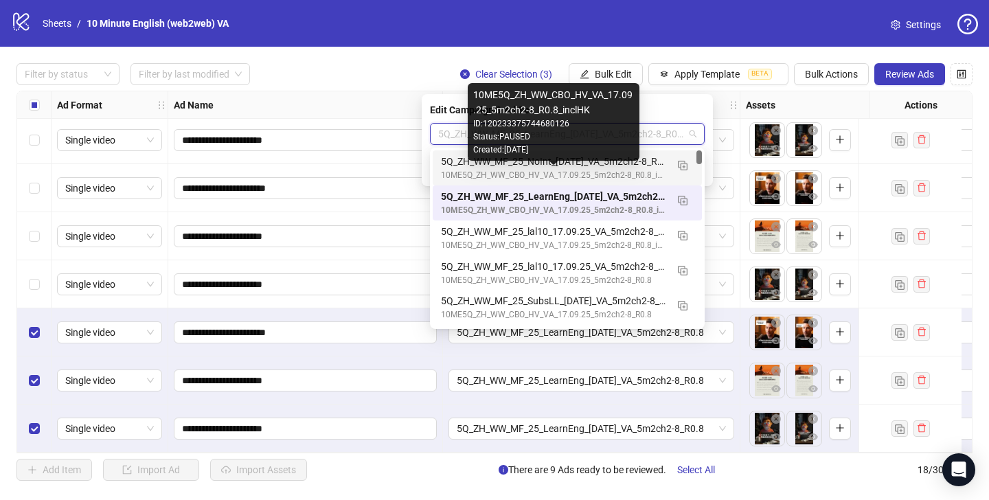
click at [586, 174] on div "10ME5Q_ZH_WW_CBO_HV_VA_17.09.25_5m2ch2-8_R0.8_inclHK" at bounding box center [553, 175] width 225 height 13
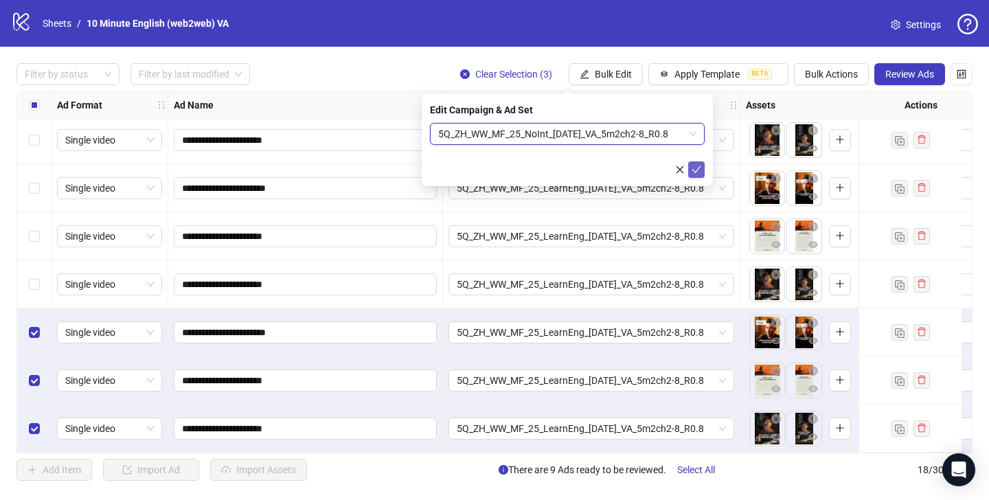
click at [690, 167] on button "submit" at bounding box center [696, 169] width 16 height 16
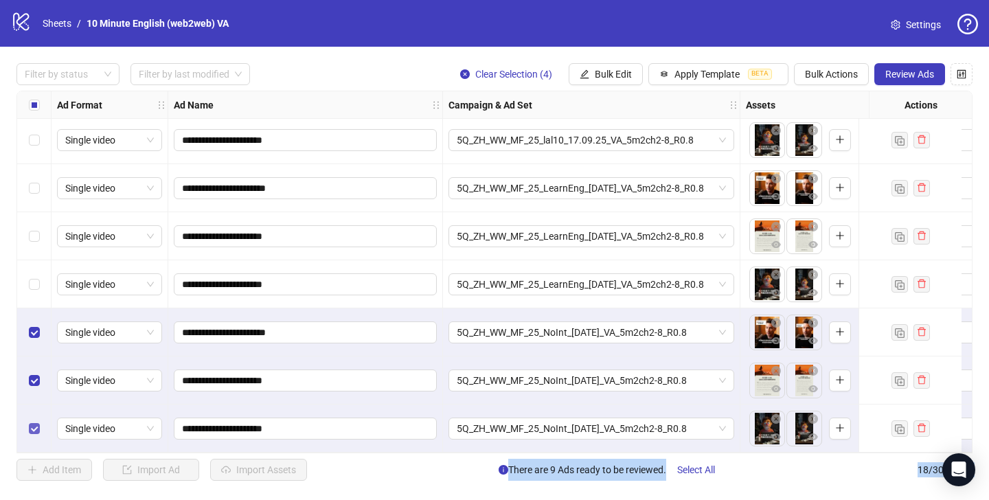
click at [31, 429] on label "Select row 18" at bounding box center [34, 428] width 11 height 15
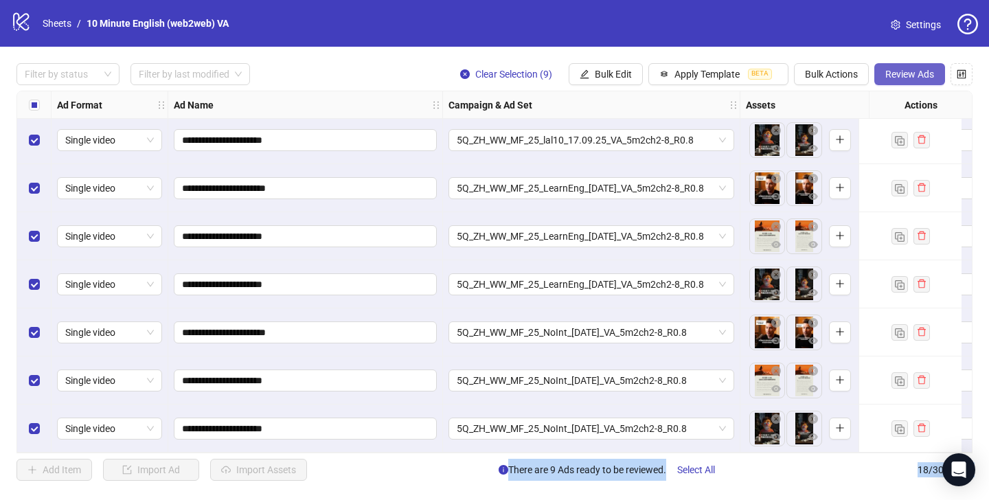
click at [907, 73] on span "Review Ads" at bounding box center [909, 74] width 49 height 11
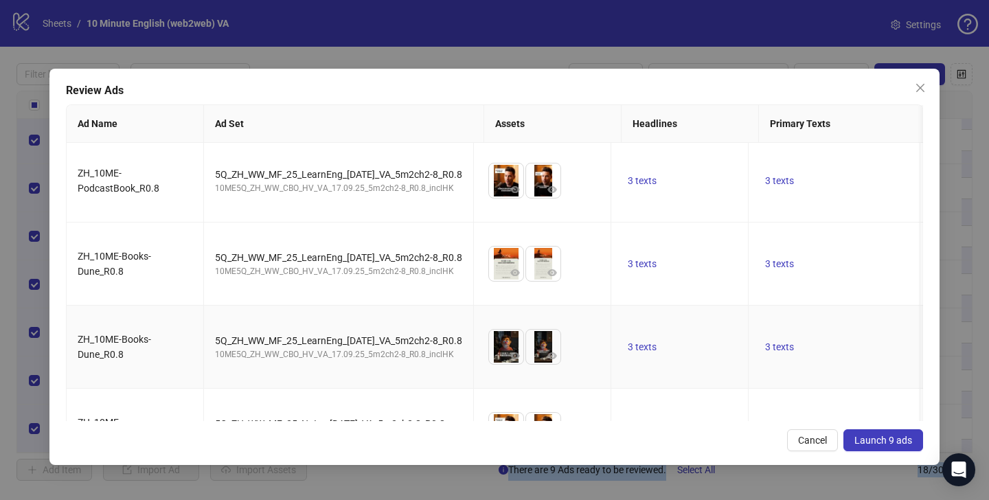
scroll to position [480, 0]
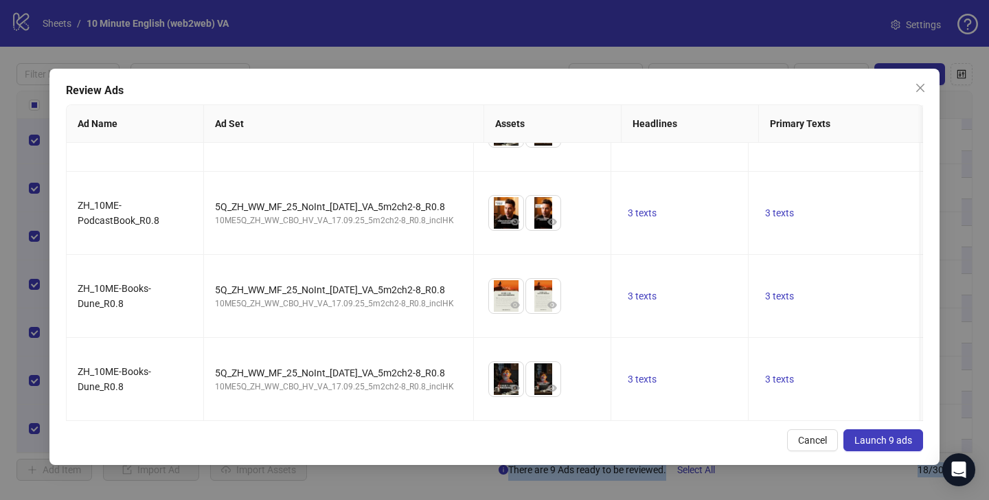
drag, startPoint x: 889, startPoint y: 434, endPoint x: 889, endPoint y: 449, distance: 15.1
click at [889, 448] on button "Launch 9 ads" at bounding box center [883, 440] width 80 height 22
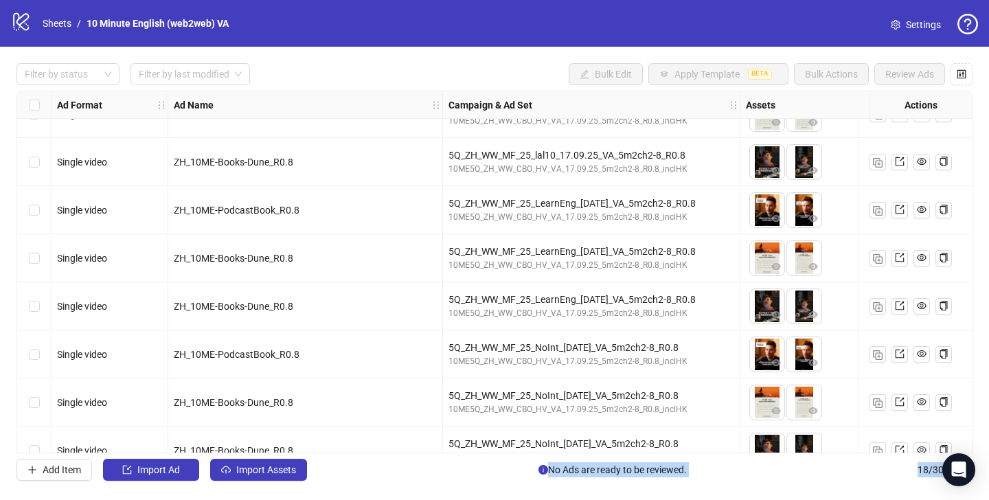
scroll to position [537, 0]
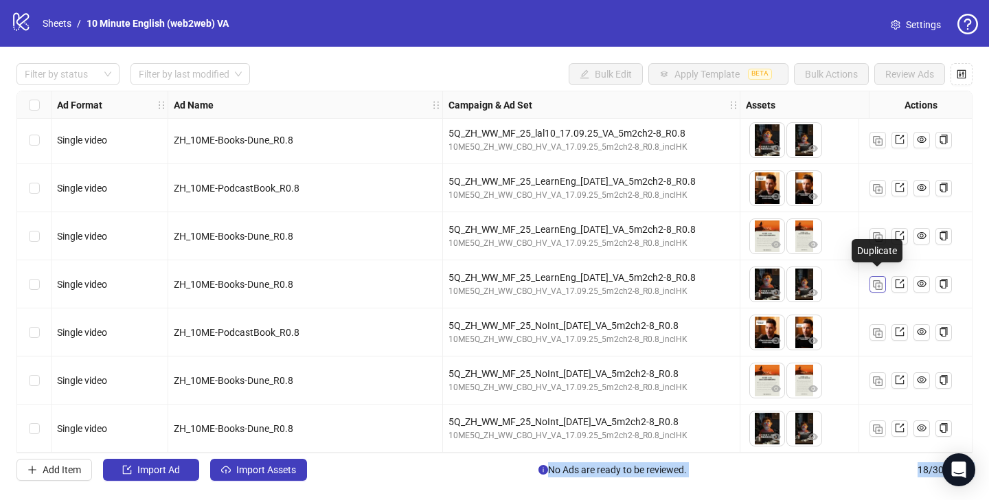
click at [873, 280] on img "button" at bounding box center [878, 285] width 10 height 10
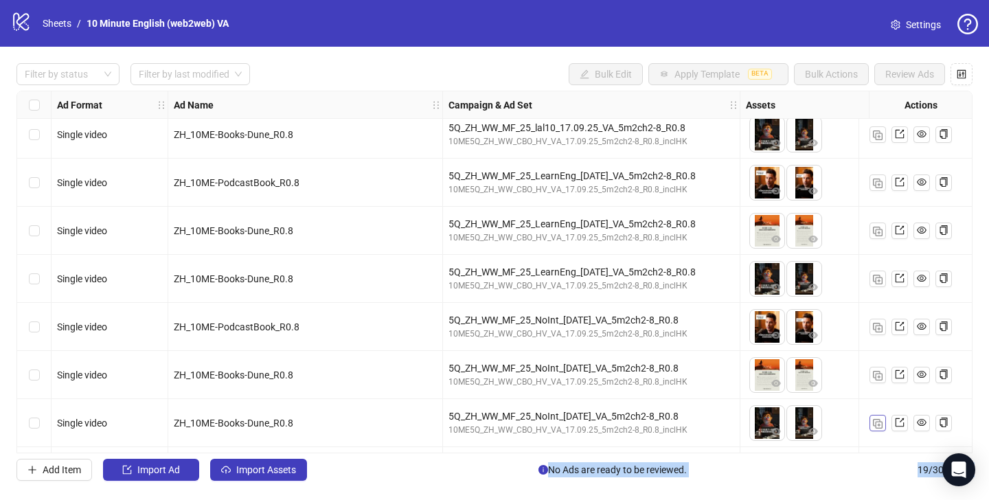
scroll to position [585, 0]
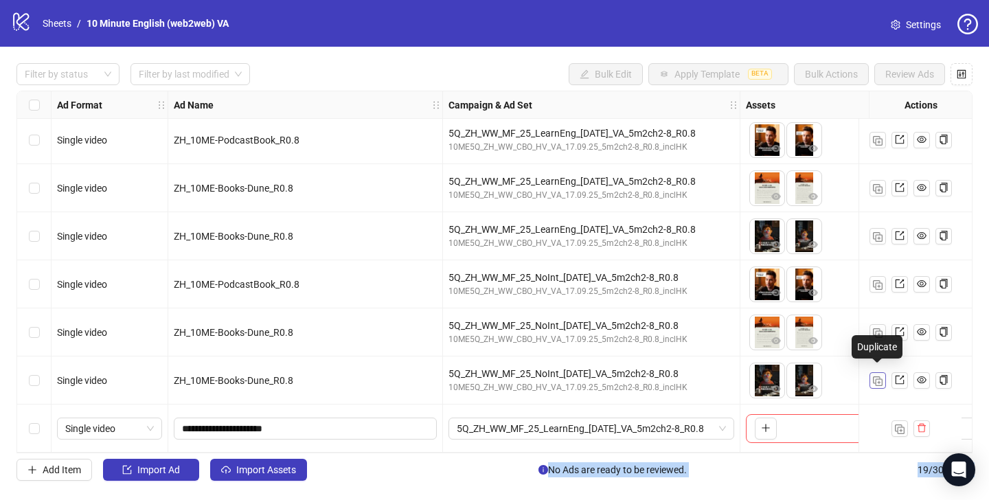
click at [876, 376] on img "button" at bounding box center [878, 381] width 10 height 10
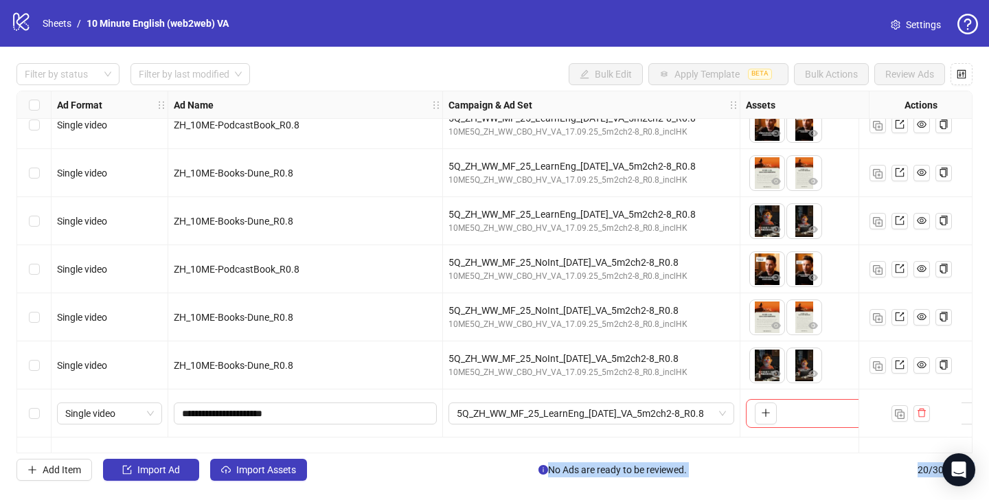
scroll to position [501, 0]
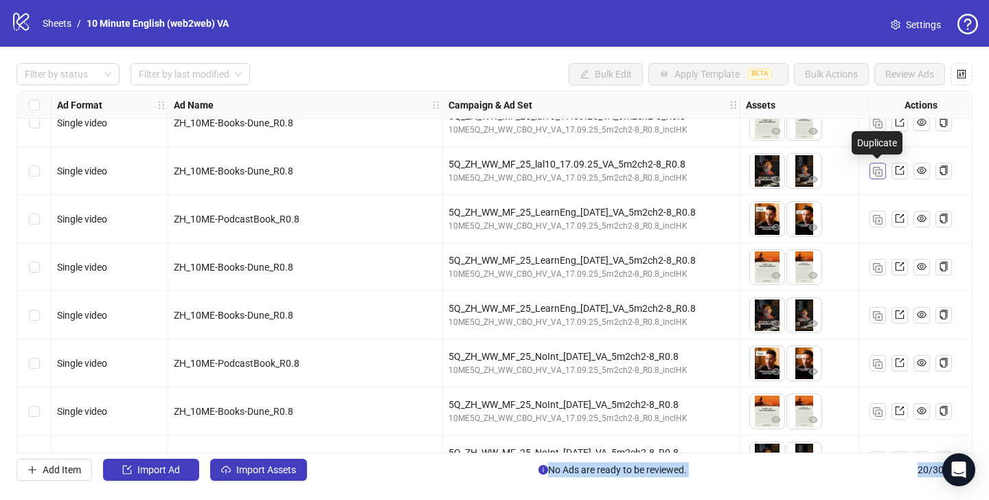
click at [877, 169] on img "button" at bounding box center [878, 172] width 10 height 10
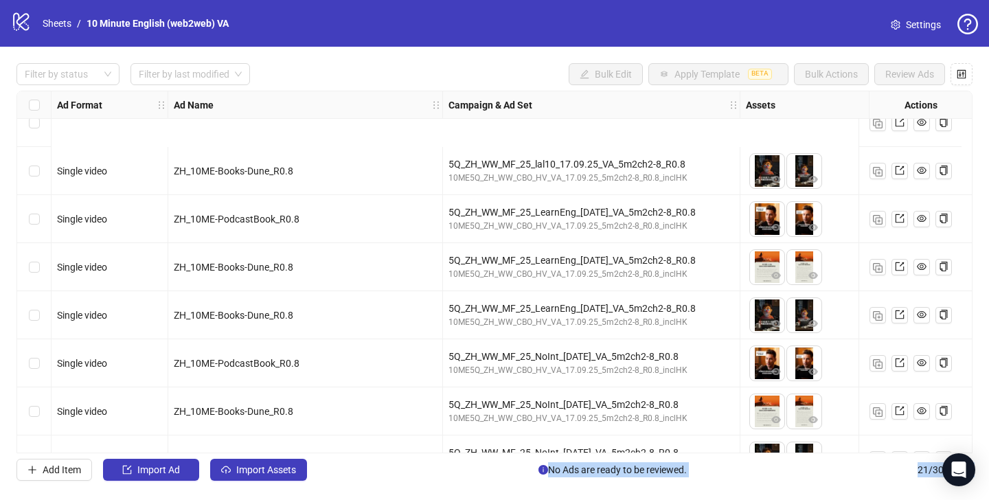
scroll to position [681, 0]
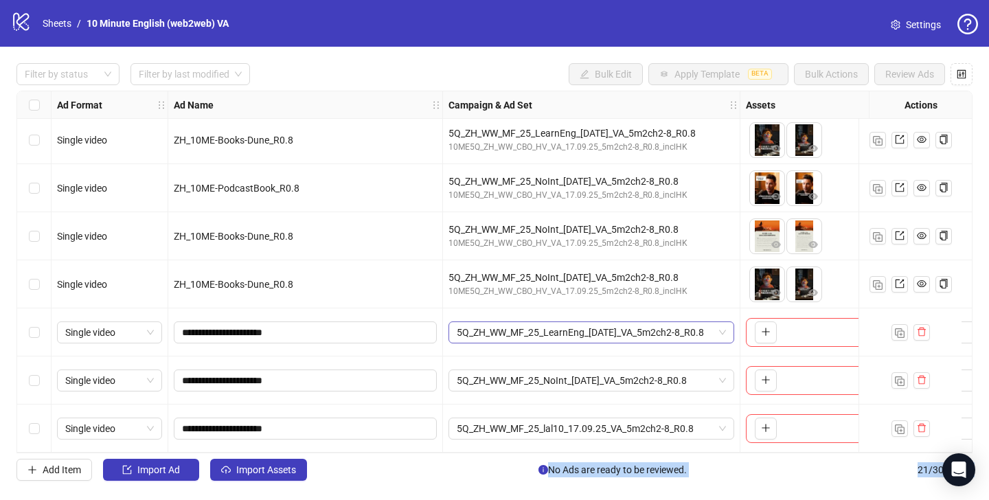
click at [572, 325] on span "5Q_ZH_WW_MF_25_LearnEng_[DATE]_VA_5m2ch2-8_R0.8" at bounding box center [591, 332] width 269 height 21
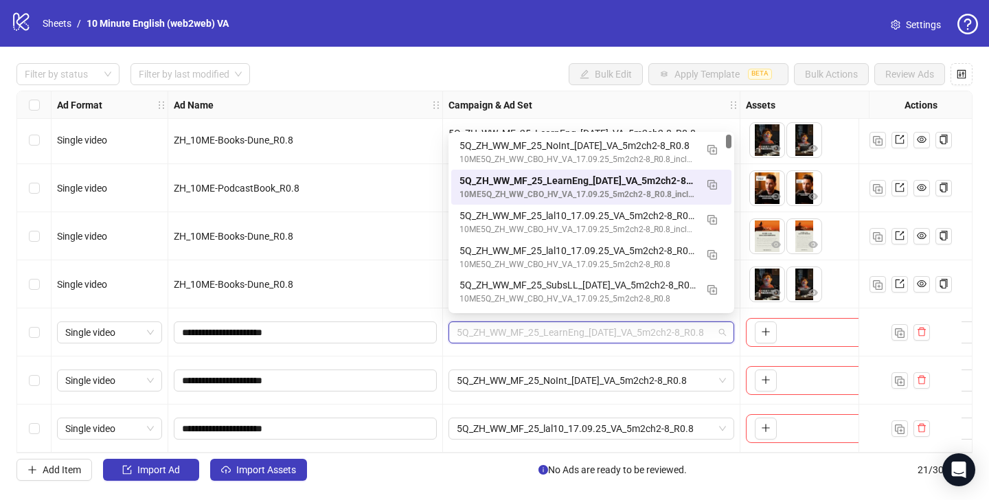
click at [572, 325] on span "5Q_ZH_WW_MF_25_LearnEng_[DATE]_VA_5m2ch2-8_R0.8" at bounding box center [591, 332] width 269 height 21
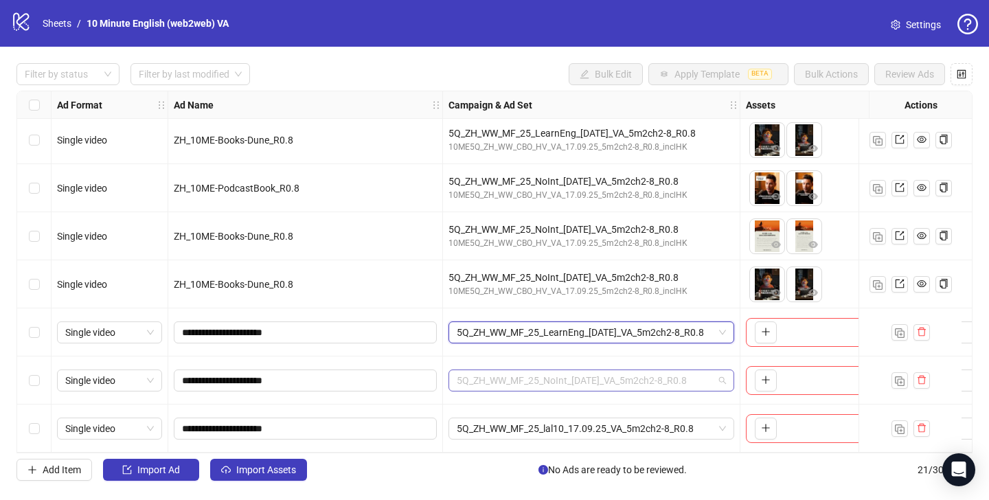
click at [584, 370] on span "5Q_ZH_WW_MF_25_NoInt_[DATE]_VA_5m2ch2-8_R0.8" at bounding box center [591, 380] width 269 height 21
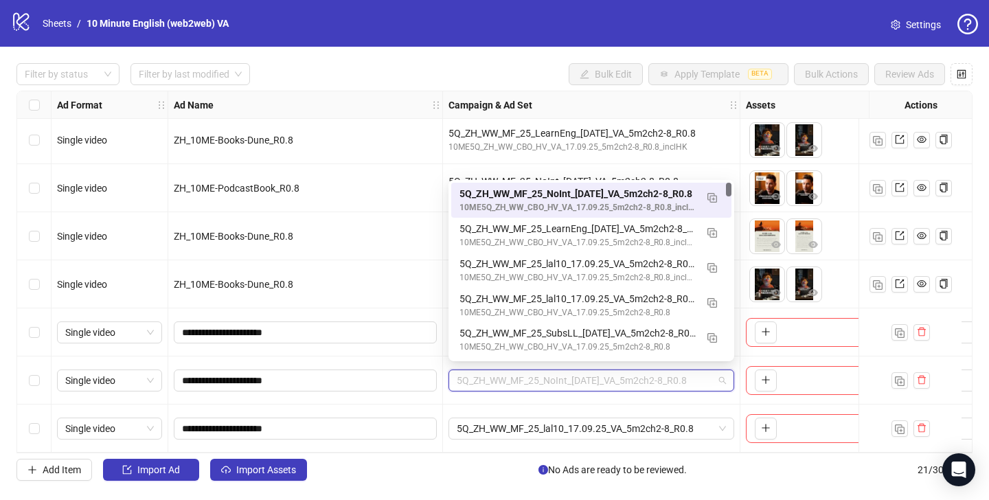
click at [584, 370] on span "5Q_ZH_WW_MF_25_NoInt_[DATE]_VA_5m2ch2-8_R0.8" at bounding box center [591, 380] width 269 height 21
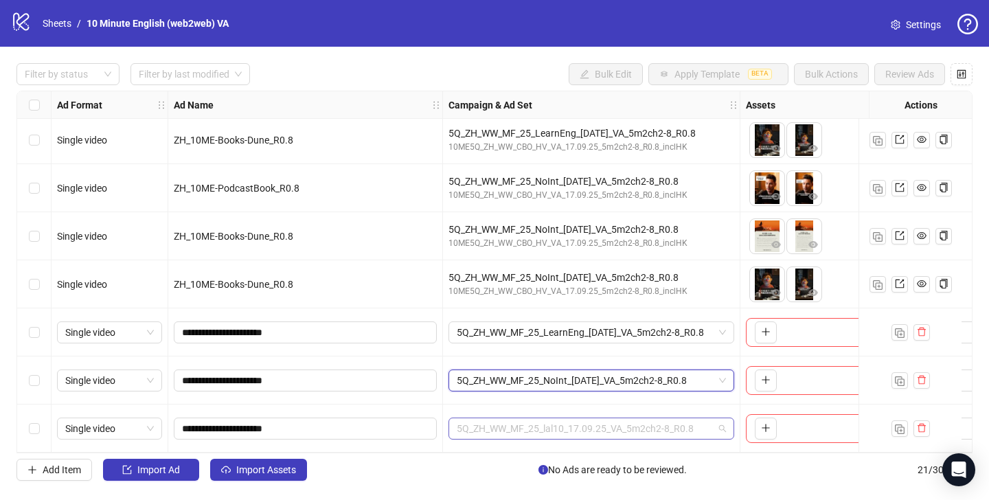
click at [580, 424] on span "5Q_ZH_WW_MF_25_lal10_17.09.25_VA_5m2ch2-8_R0.8" at bounding box center [591, 428] width 269 height 21
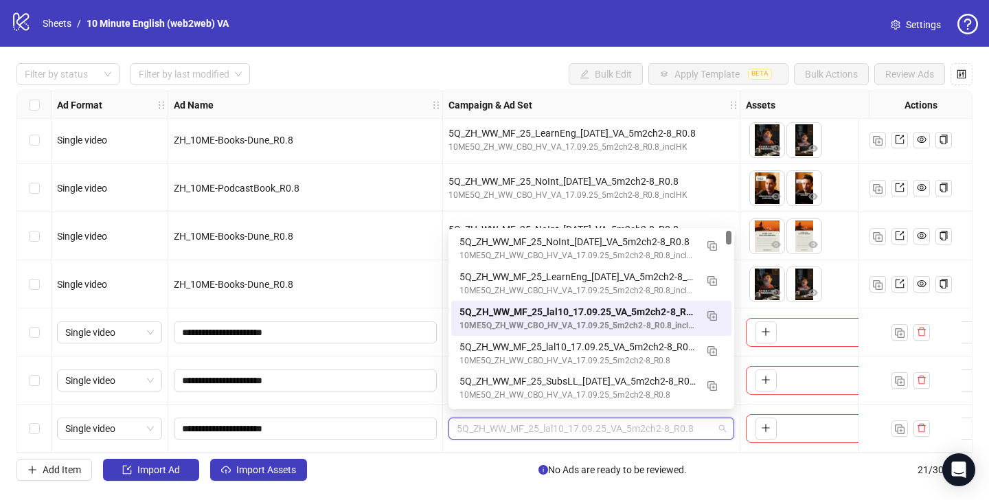
click at [580, 424] on span "5Q_ZH_WW_MF_25_lal10_17.09.25_VA_5m2ch2-8_R0.8" at bounding box center [591, 428] width 269 height 21
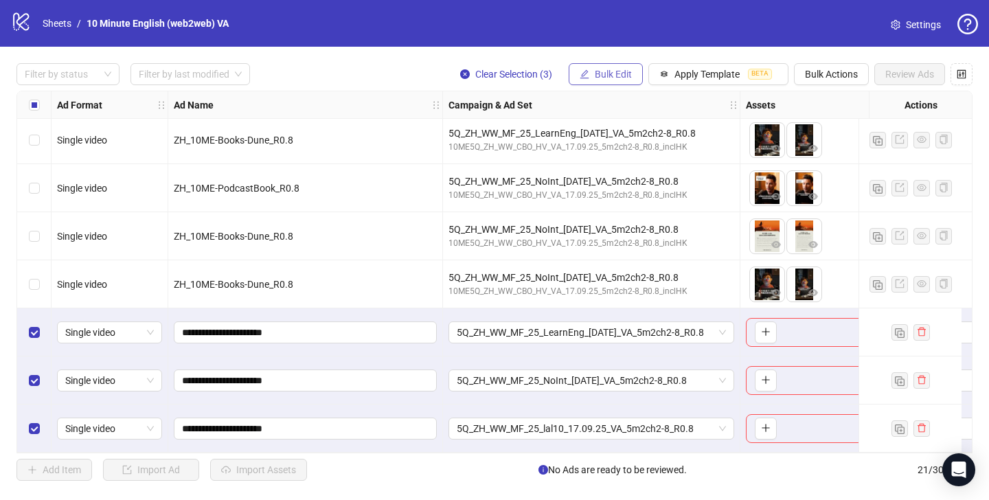
click at [617, 76] on span "Bulk Edit" at bounding box center [613, 74] width 37 height 11
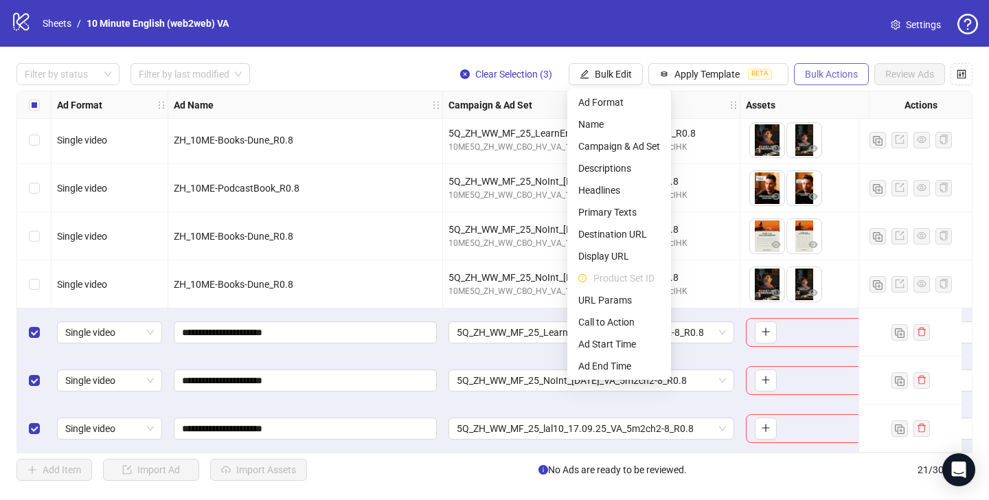
click at [811, 73] on span "Bulk Actions" at bounding box center [831, 74] width 53 height 11
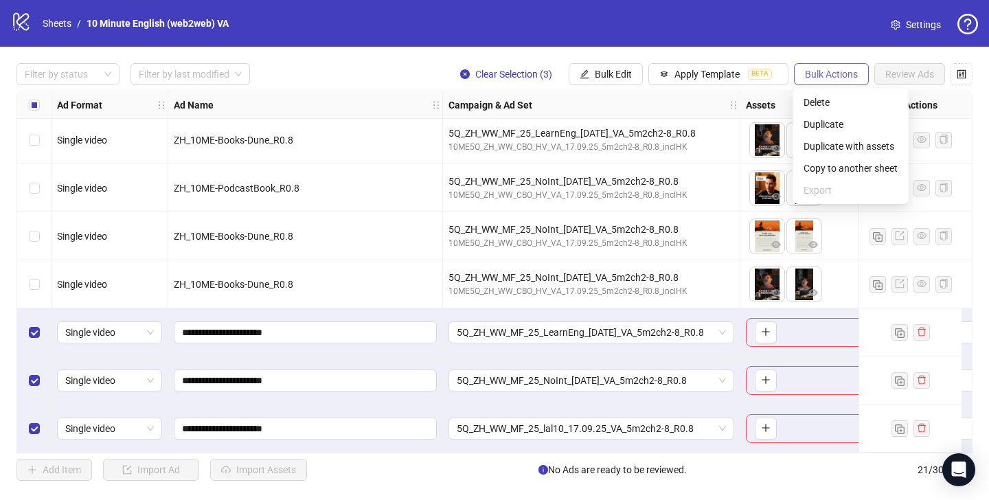
click at [811, 73] on span "Bulk Actions" at bounding box center [831, 74] width 53 height 11
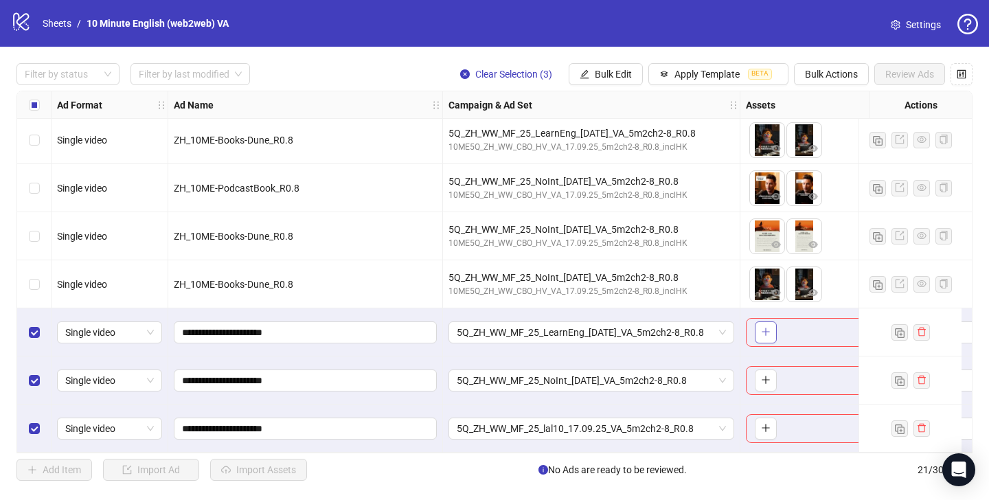
click at [761, 328] on icon "plus" at bounding box center [766, 332] width 10 height 10
click at [765, 379] on span "button" at bounding box center [766, 379] width 10 height 11
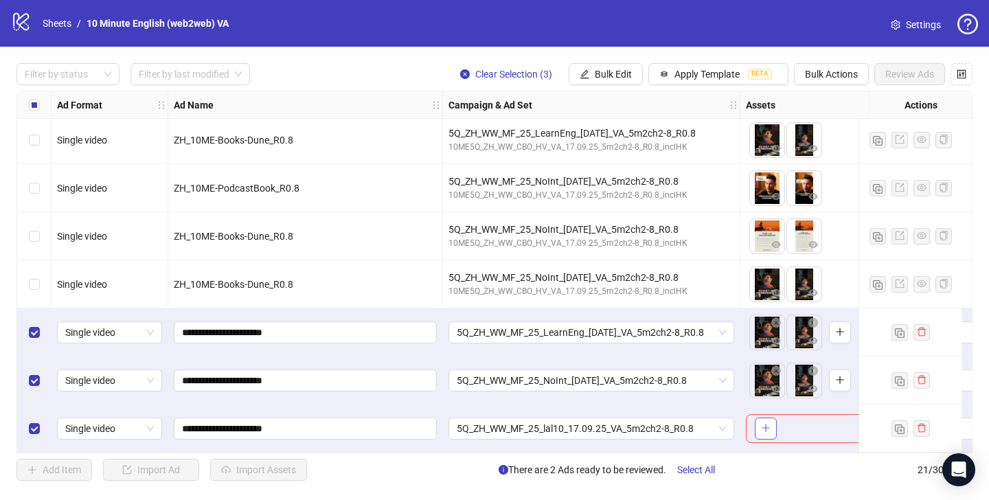
click at [761, 418] on button "button" at bounding box center [766, 429] width 22 height 22
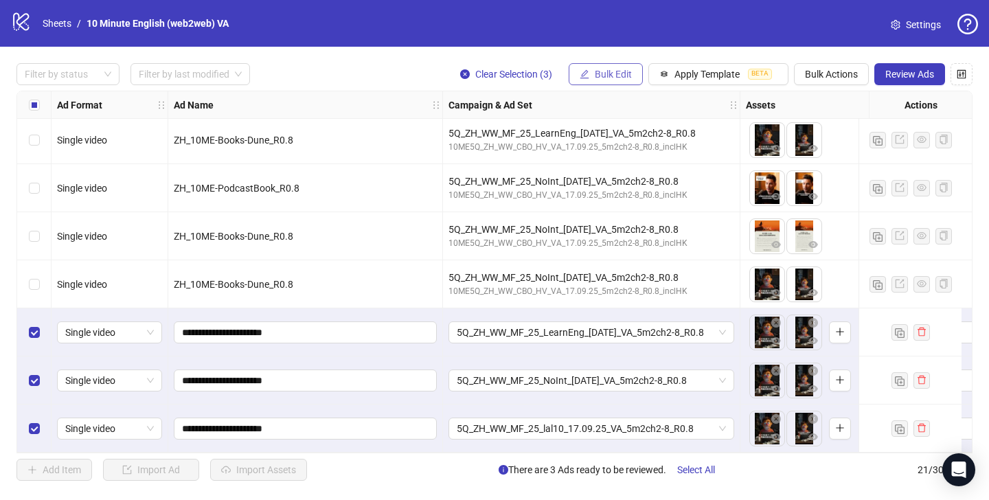
click at [615, 71] on span "Bulk Edit" at bounding box center [613, 74] width 37 height 11
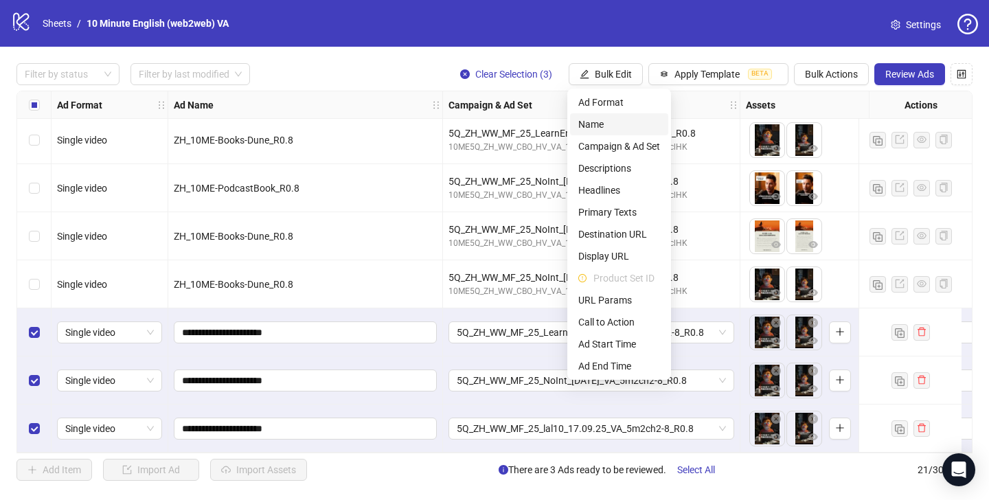
click at [618, 119] on span "Name" at bounding box center [619, 124] width 82 height 15
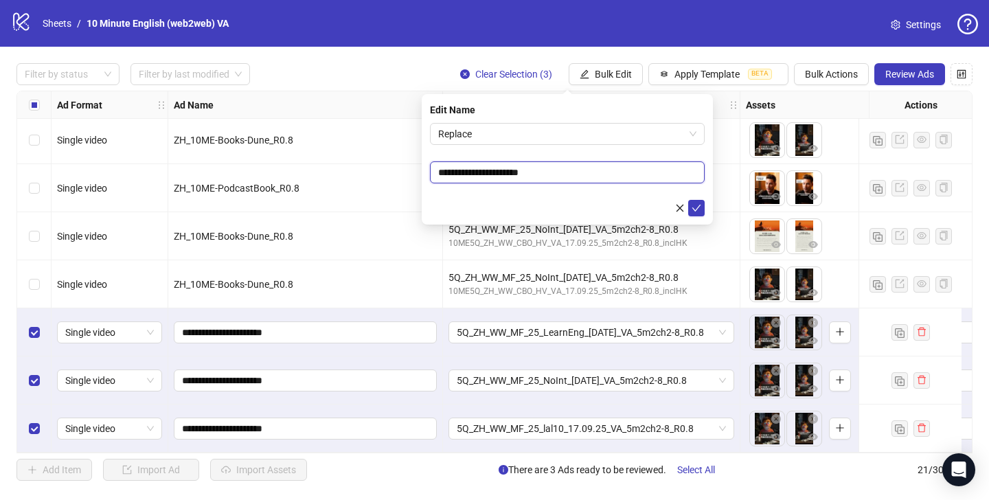
drag, startPoint x: 455, startPoint y: 168, endPoint x: 533, endPoint y: 168, distance: 77.6
click at [533, 168] on input "**********" at bounding box center [567, 172] width 275 height 22
drag, startPoint x: 532, startPoint y: 171, endPoint x: 401, endPoint y: 154, distance: 131.6
click at [401, 154] on body "logo/logo-mobile Sheets / 10 Minute English (web2web) VA Settings Filter by sta…" at bounding box center [494, 250] width 989 height 500
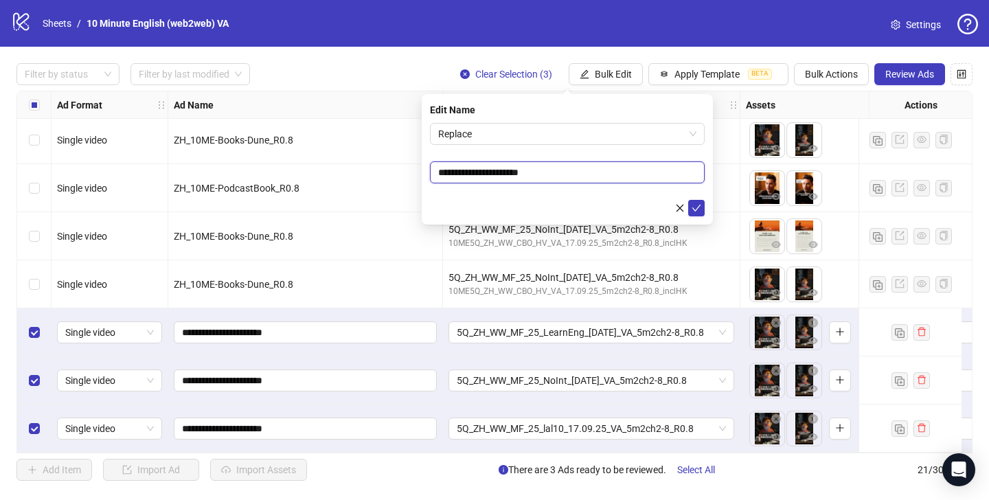
paste input "**********"
type input "**********"
click at [694, 205] on icon "check" at bounding box center [697, 208] width 10 height 10
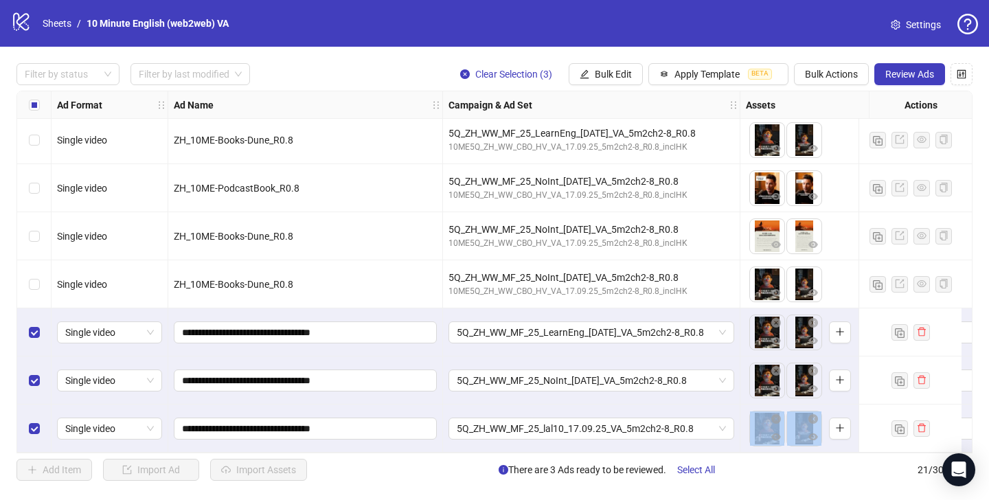
click at [293, 447] on div "Ad Format Ad Name Campaign & Ad Set Assets Descriptions Headlines Primary Texts…" at bounding box center [494, 272] width 956 height 363
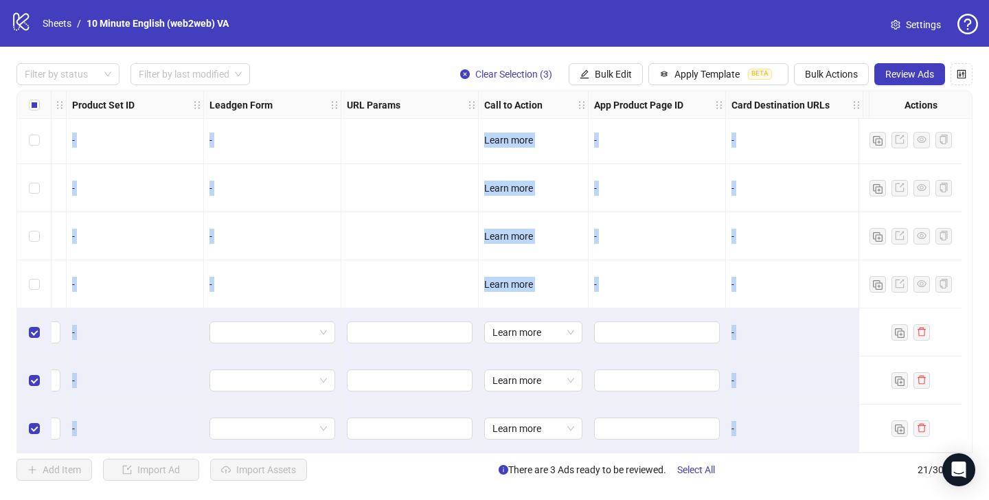
scroll to position [681, 1525]
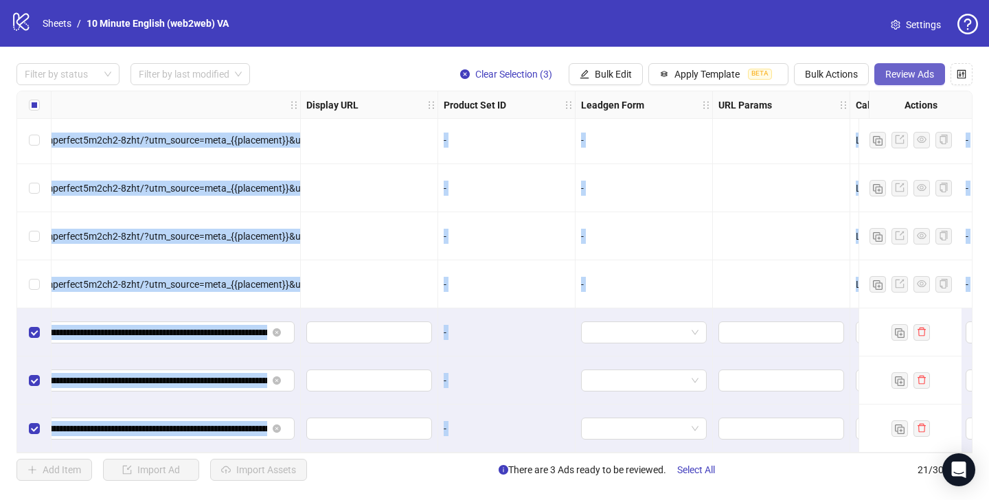
click at [909, 67] on button "Review Ads" at bounding box center [909, 74] width 71 height 22
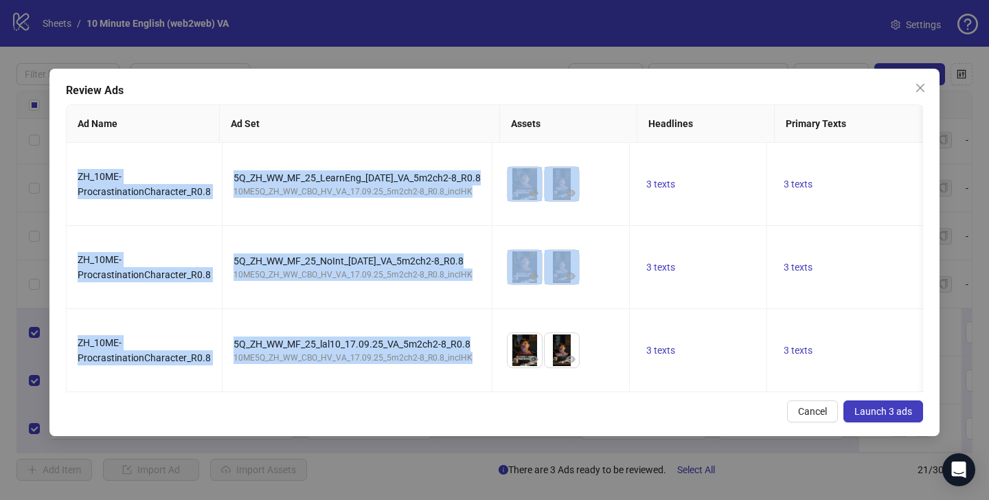
drag, startPoint x: 284, startPoint y: 397, endPoint x: 315, endPoint y: 399, distance: 31.0
click at [316, 392] on div "ZH_10ME-ProcrastinationCharacter_R0.8 5Q_ZH_WW_MF_25_LearnEng_[DATE]_VA_5m2ch2-…" at bounding box center [495, 267] width 856 height 249
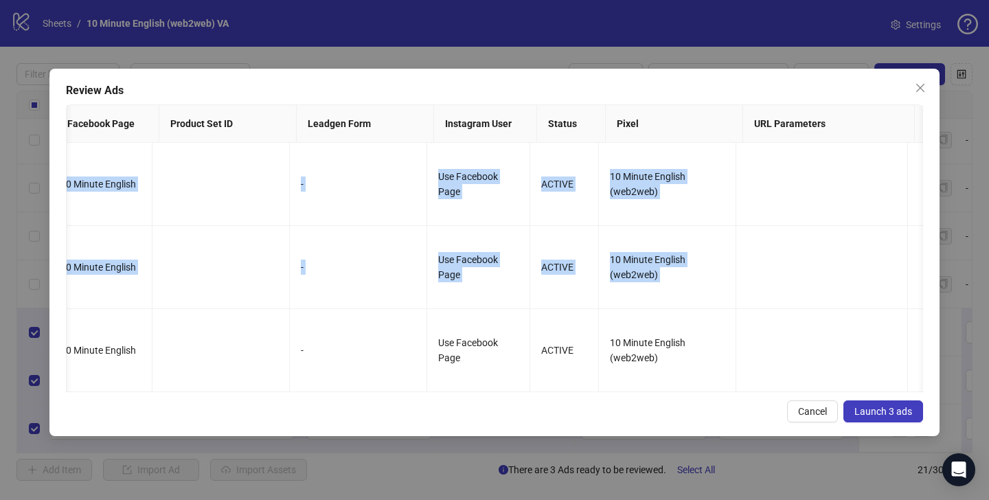
scroll to position [0, 0]
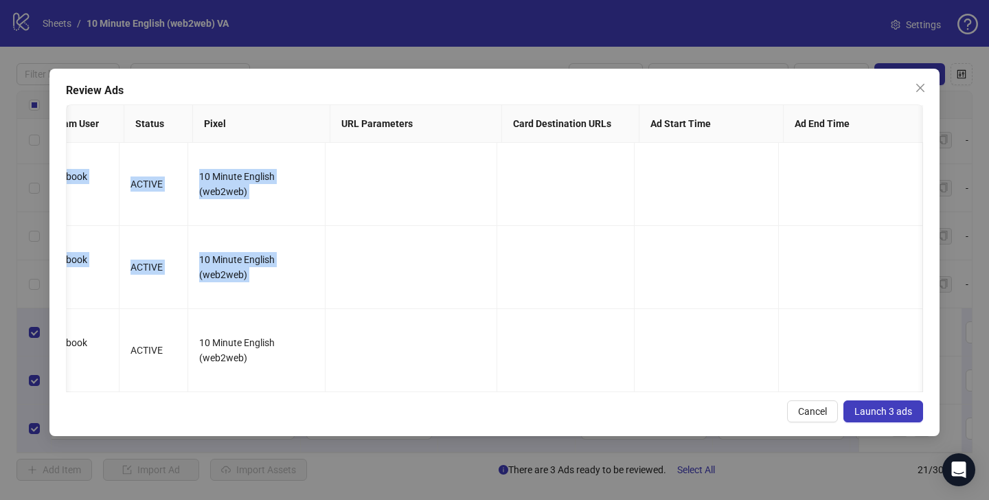
click at [897, 417] on span "Launch 3 ads" at bounding box center [883, 411] width 58 height 11
